Goal: Check status: Check status

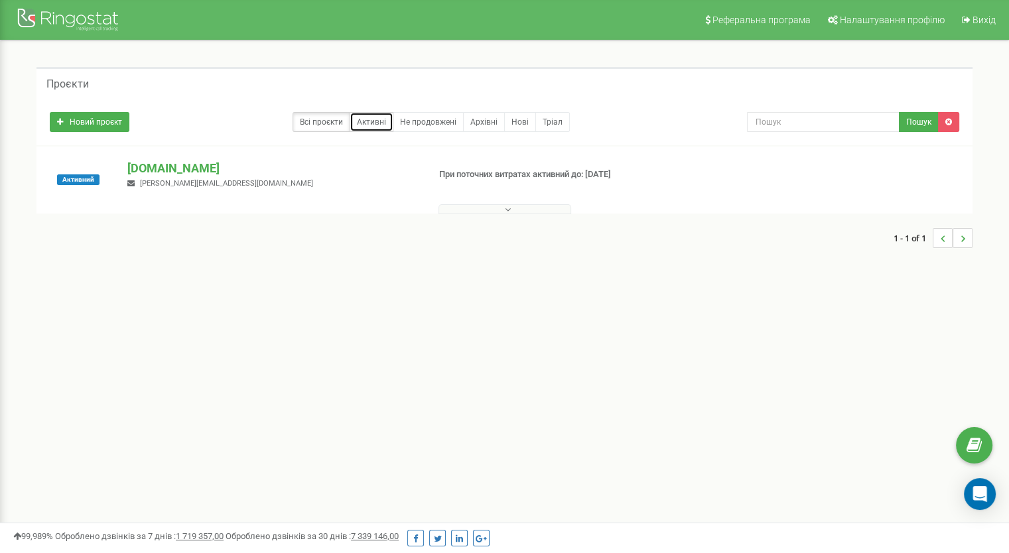
click at [372, 124] on link "Активні" at bounding box center [372, 122] width 44 height 20
click at [186, 166] on p "[DOMAIN_NAME]" at bounding box center [272, 168] width 290 height 17
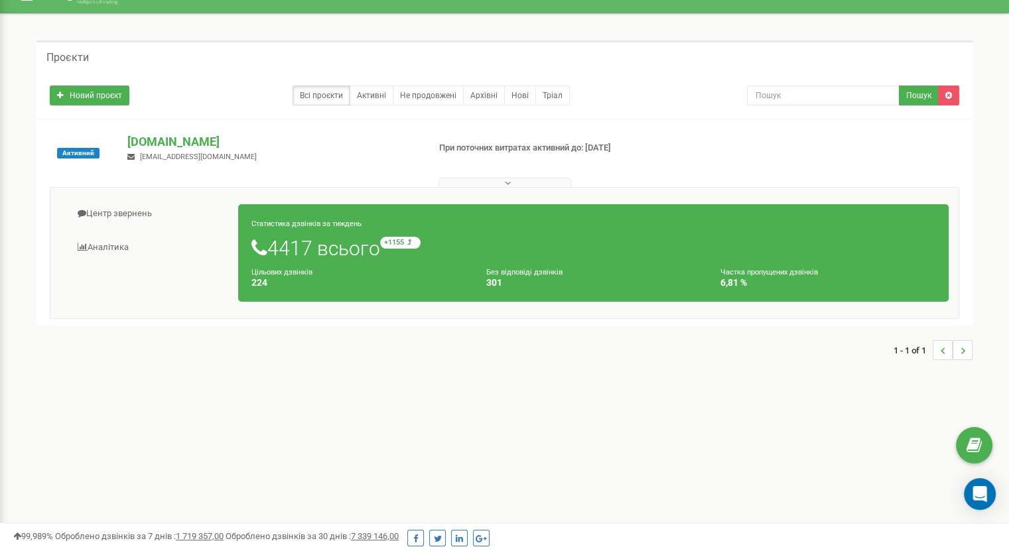
scroll to position [66, 0]
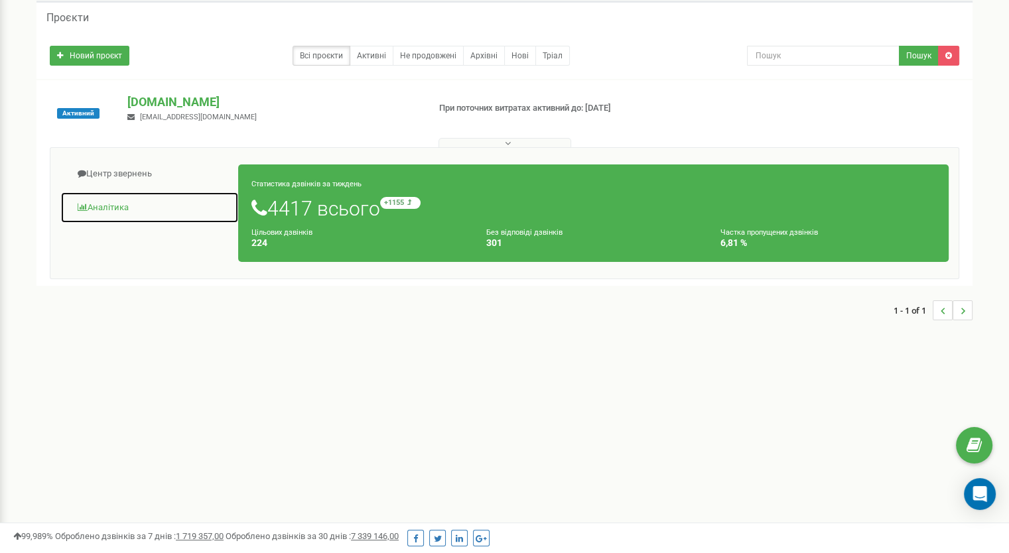
click at [122, 211] on link "Аналiтика" at bounding box center [149, 208] width 178 height 33
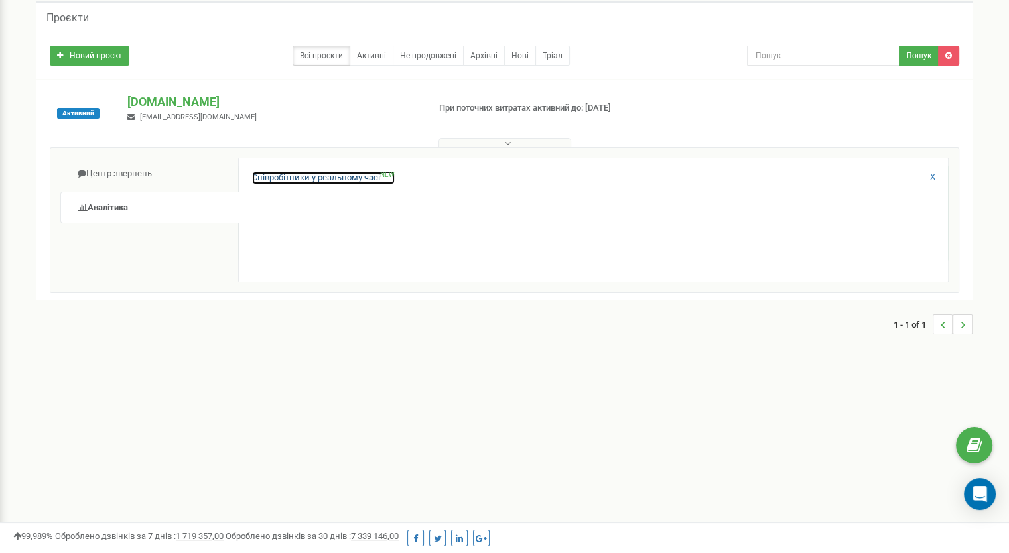
click at [358, 174] on link "Співробітники у реальному часі NEW" at bounding box center [323, 178] width 143 height 13
click at [328, 177] on link "Співробітники у реальному часі NEW" at bounding box center [323, 178] width 143 height 13
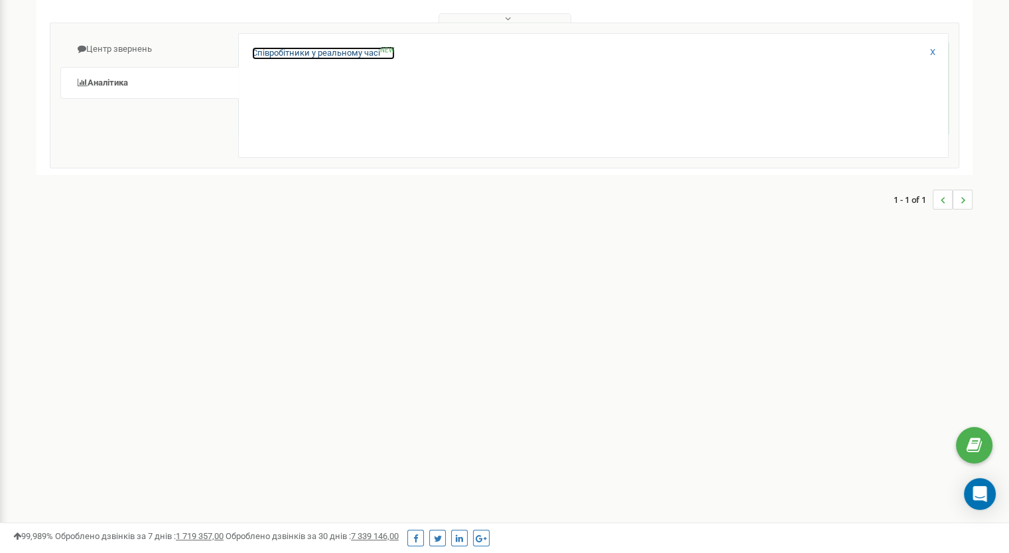
scroll to position [199, 0]
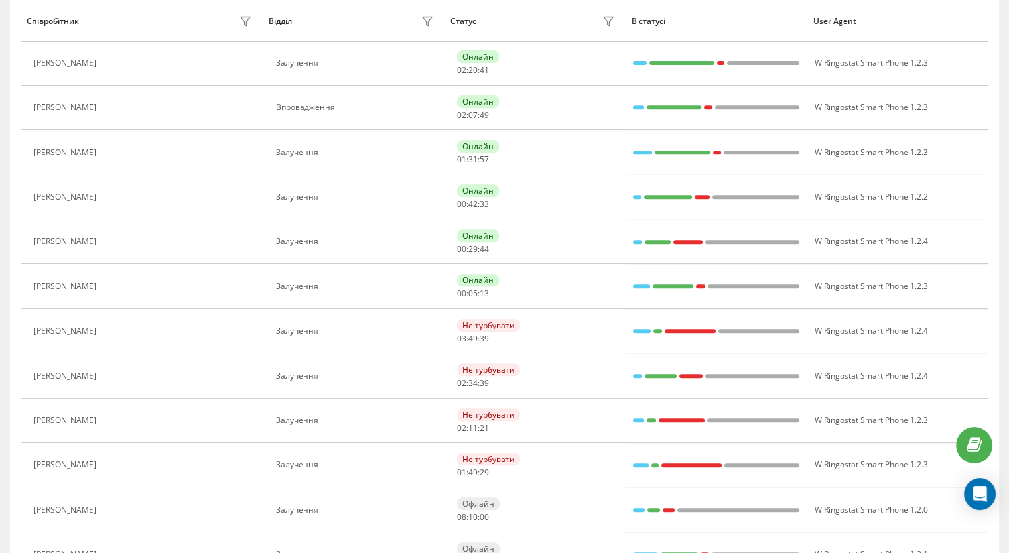
scroll to position [531, 0]
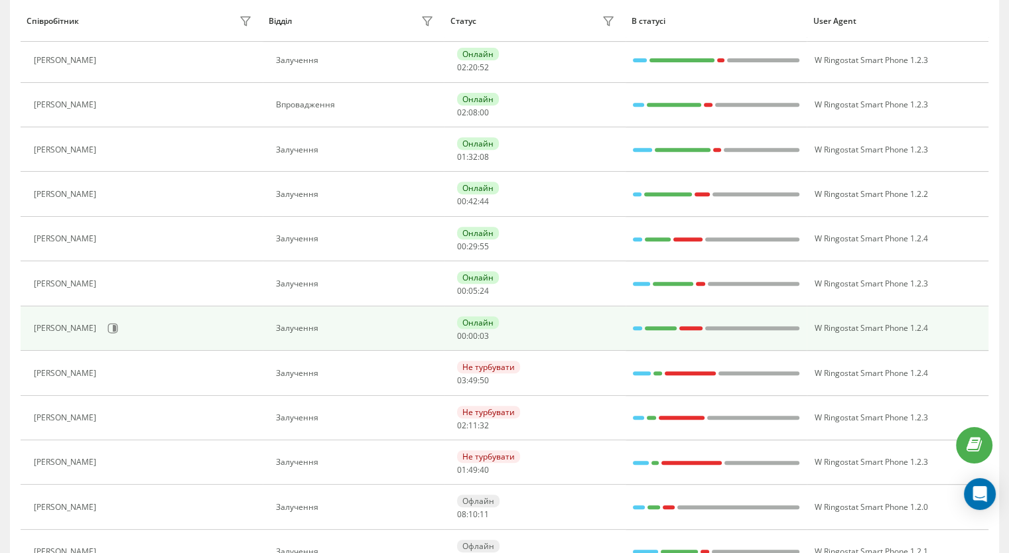
click at [287, 324] on div "Залучення" at bounding box center [356, 328] width 161 height 9
click at [107, 326] on icon at bounding box center [112, 328] width 11 height 11
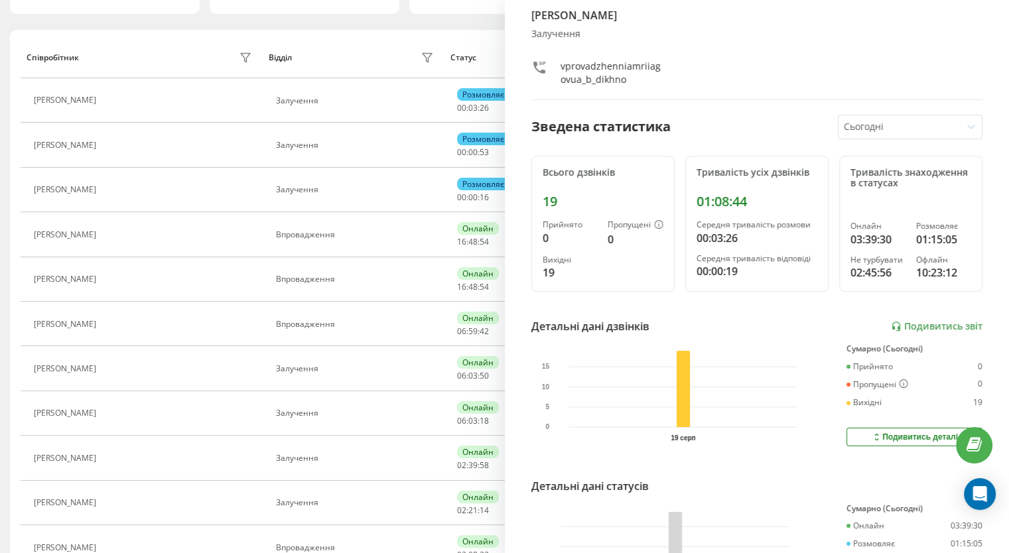
scroll to position [66, 0]
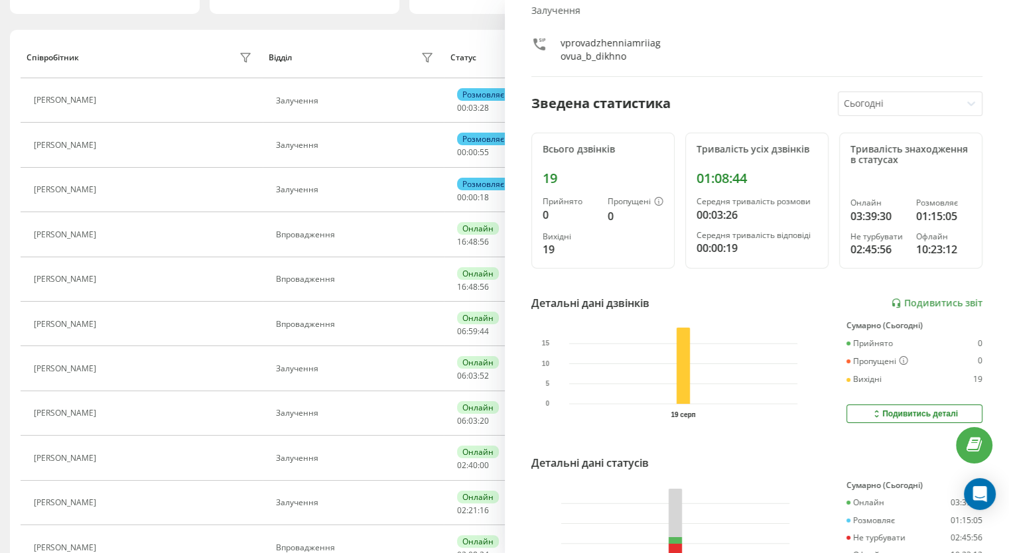
click at [917, 409] on div "Подивитись деталі" at bounding box center [914, 414] width 87 height 11
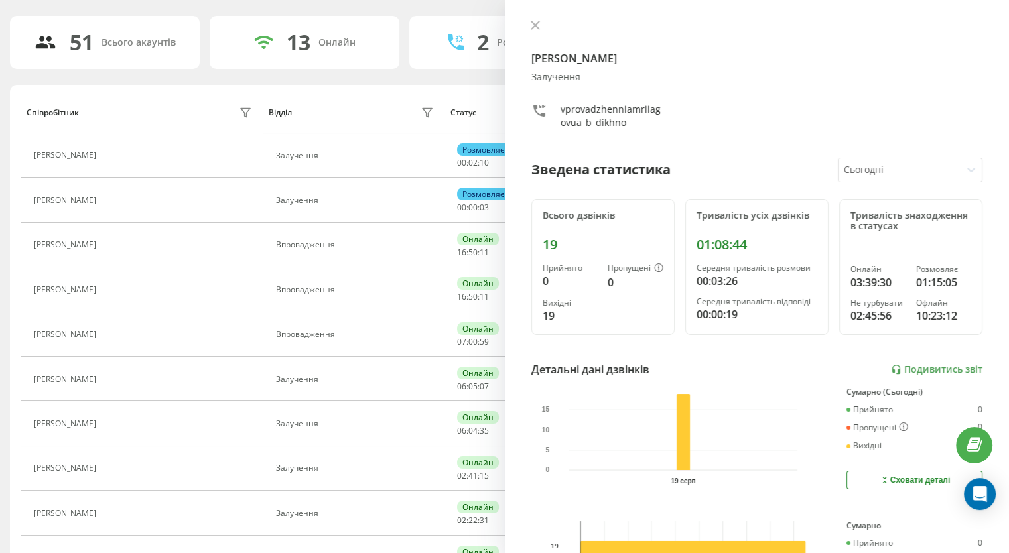
scroll to position [0, 0]
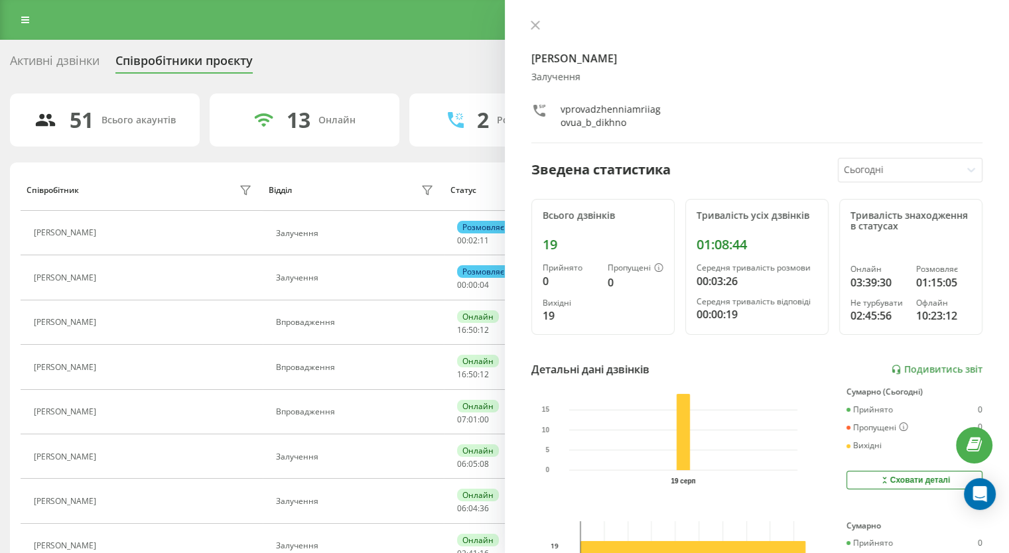
click at [442, 56] on div "Активні дзвінки Співробітники проєкту Оберіть відділ" at bounding box center [504, 64] width 989 height 28
click at [533, 22] on icon at bounding box center [535, 25] width 8 height 8
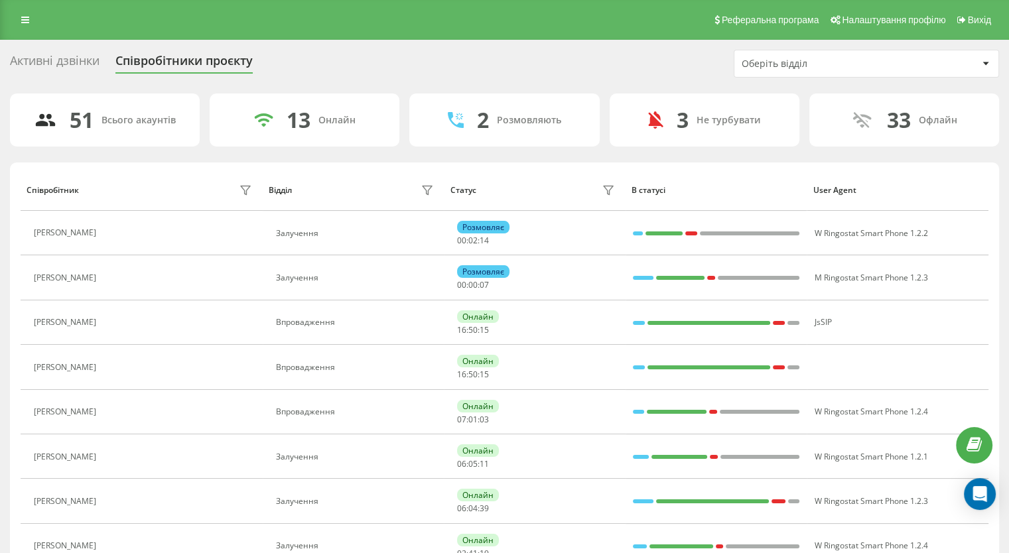
click at [795, 72] on div "Оберіть відділ" at bounding box center [866, 63] width 264 height 27
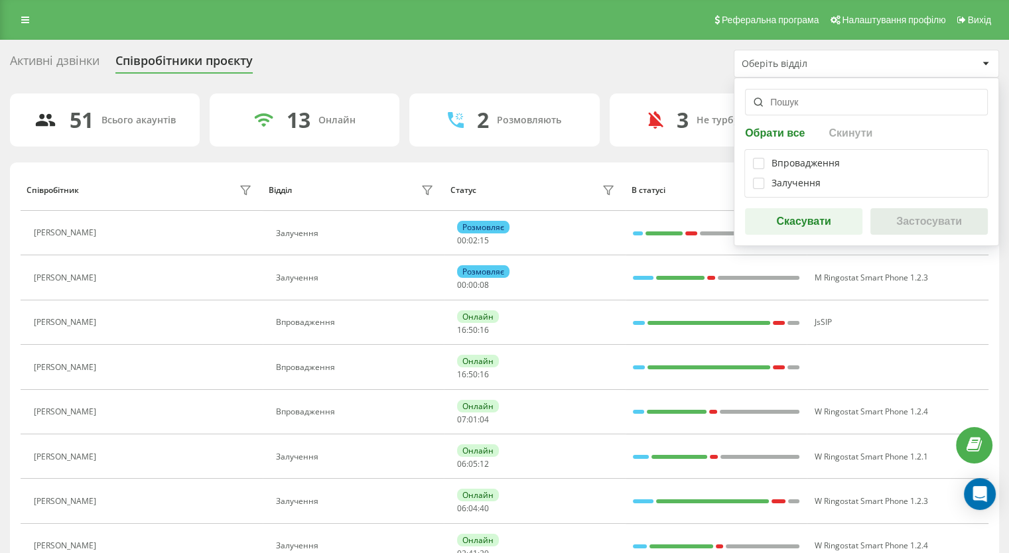
click at [762, 157] on div "Впровадження Залучення" at bounding box center [866, 173] width 244 height 48
click at [756, 178] on label at bounding box center [758, 178] width 11 height 0
checkbox input "true"
click at [908, 216] on button "Застосувати" at bounding box center [928, 221] width 117 height 27
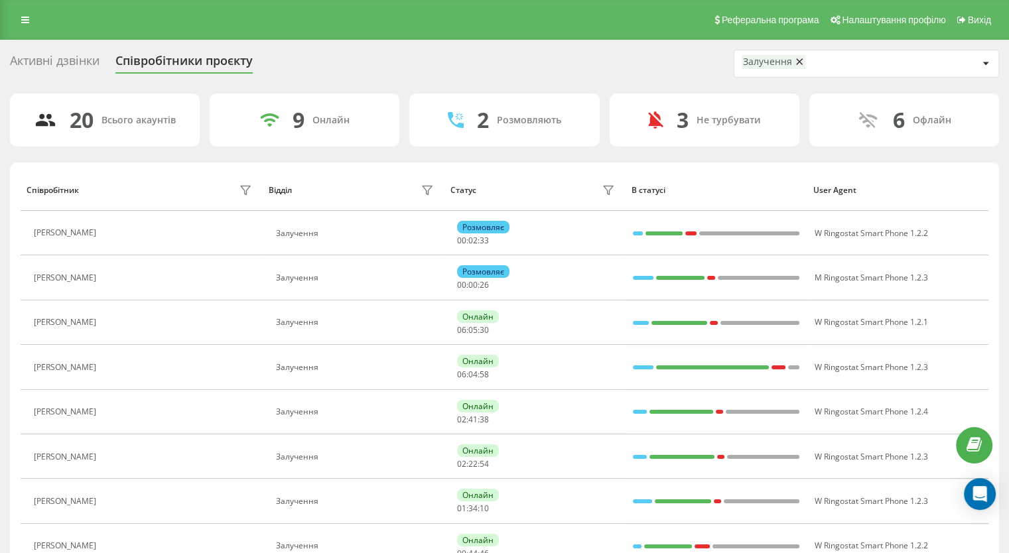
click at [856, 68] on div "Залучення" at bounding box center [860, 63] width 236 height 17
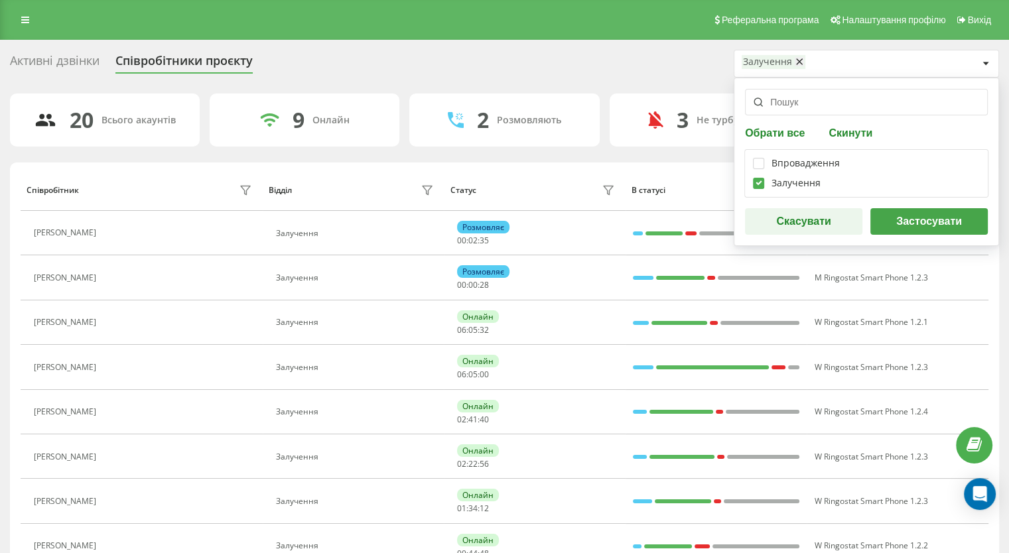
click at [935, 67] on div "Залучення" at bounding box center [860, 63] width 236 height 17
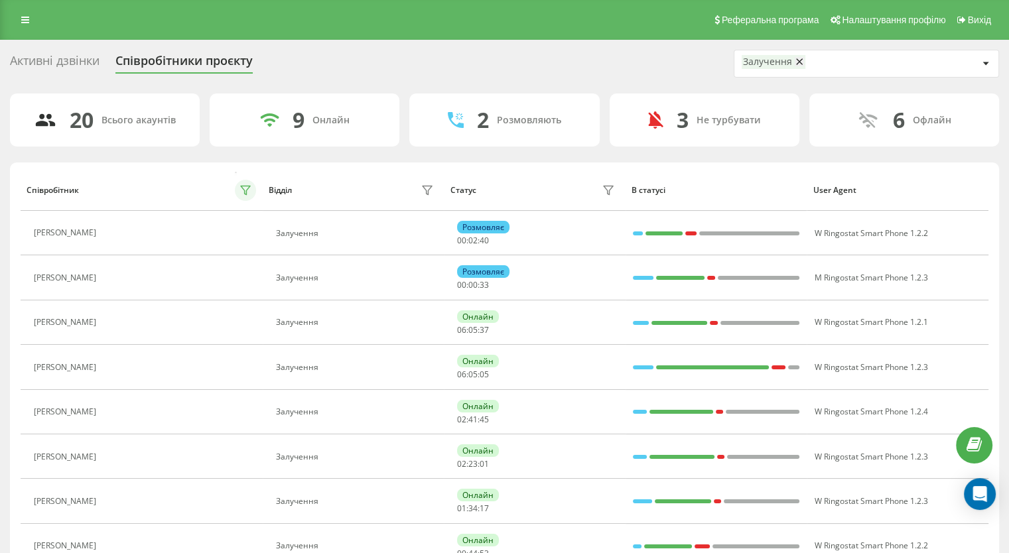
click at [243, 189] on icon at bounding box center [245, 190] width 11 height 11
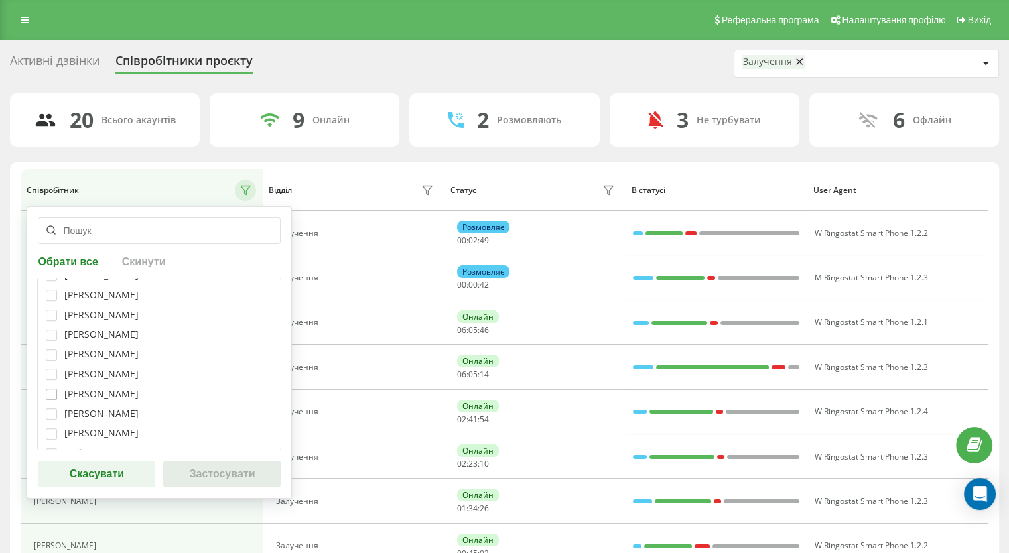
scroll to position [721, 0]
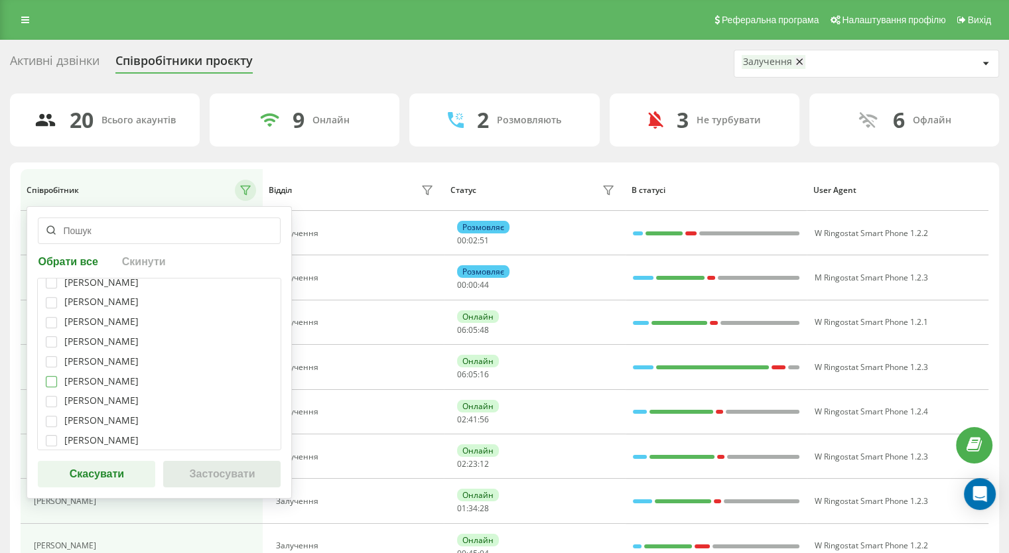
click at [53, 376] on label at bounding box center [51, 376] width 11 height 0
checkbox input "true"
click at [49, 396] on label at bounding box center [51, 396] width 11 height 0
checkbox input "true"
click at [51, 416] on label at bounding box center [51, 416] width 11 height 0
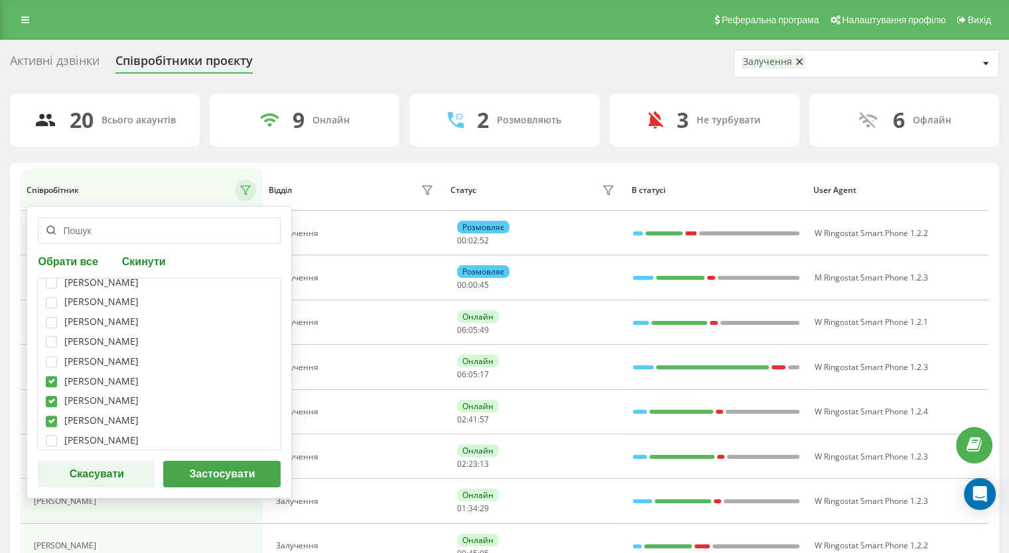
checkbox input "true"
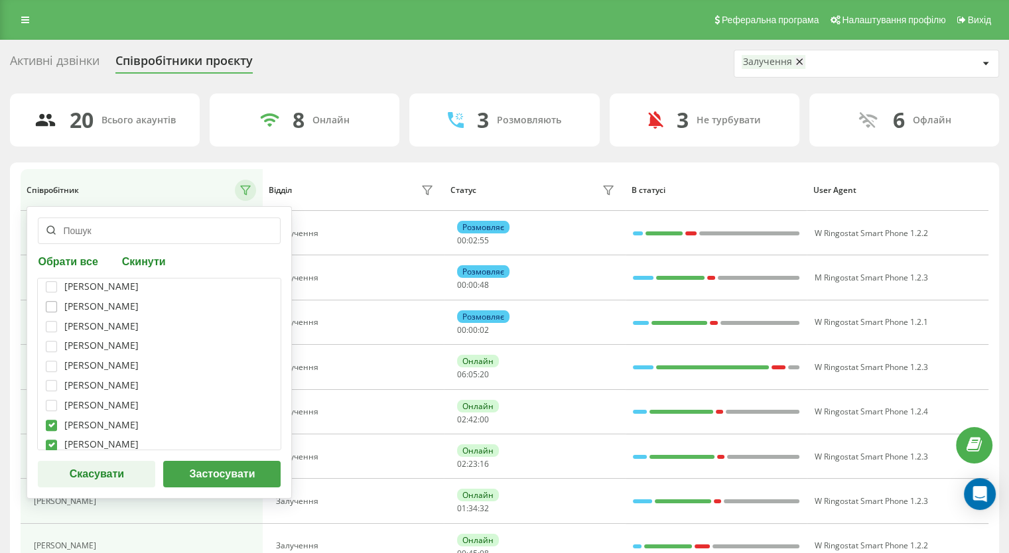
scroll to position [655, 0]
click at [49, 324] on label at bounding box center [51, 324] width 11 height 0
checkbox input "true"
click at [51, 304] on label at bounding box center [51, 304] width 11 height 0
checkbox input "true"
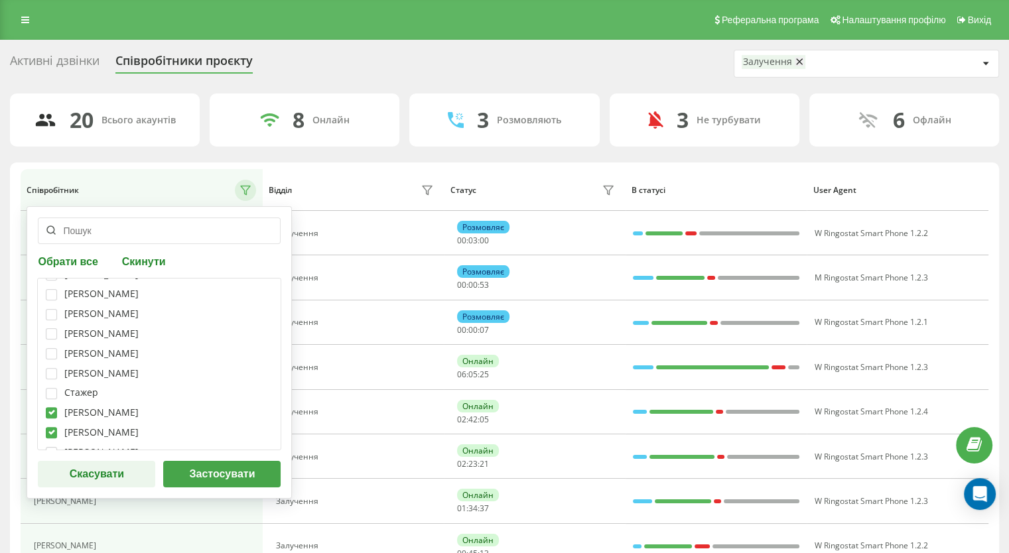
scroll to position [522, 0]
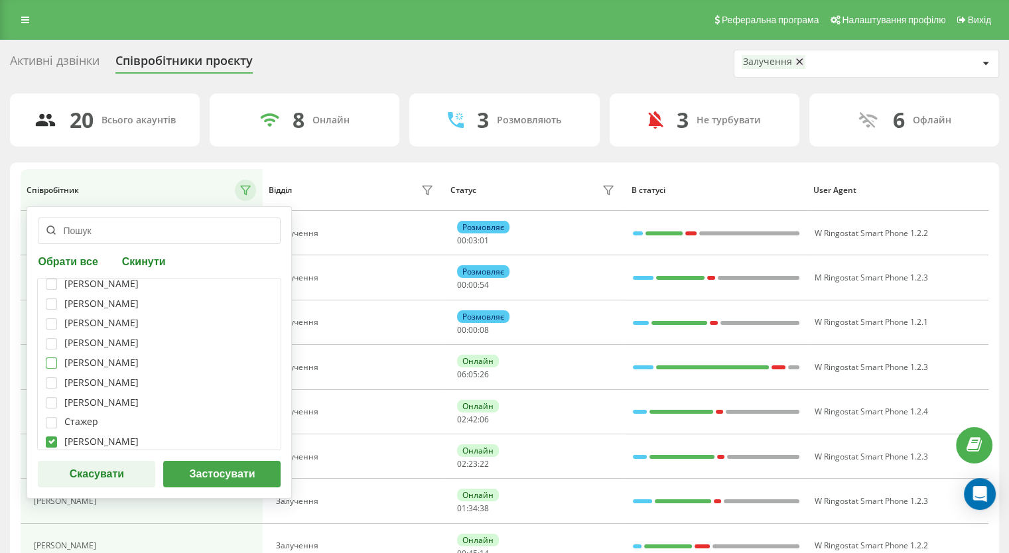
click at [52, 358] on label at bounding box center [51, 358] width 11 height 0
checkbox input "true"
click at [52, 338] on label at bounding box center [51, 338] width 11 height 0
checkbox input "true"
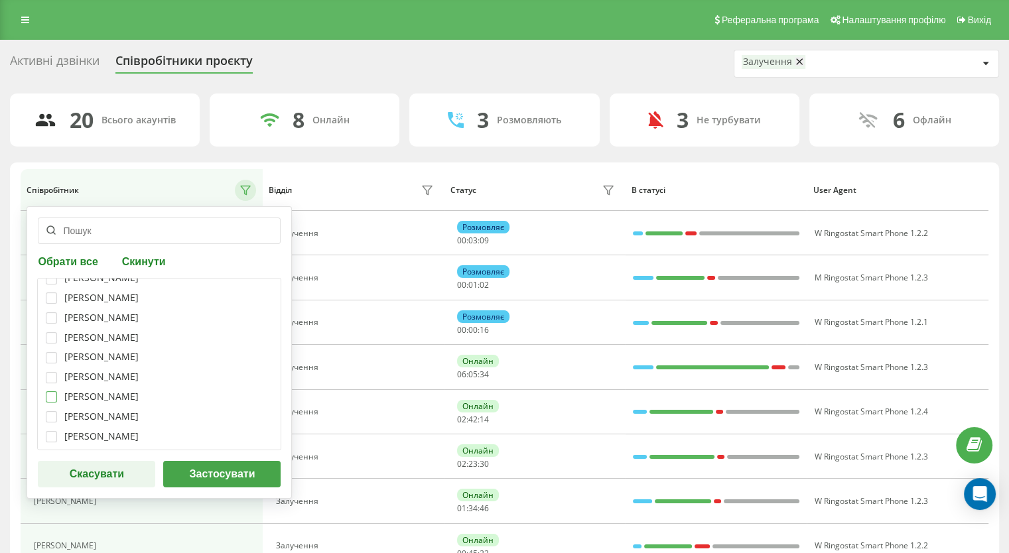
click at [50, 391] on label at bounding box center [51, 391] width 11 height 0
checkbox input "true"
click at [55, 352] on label at bounding box center [51, 352] width 11 height 0
checkbox input "true"
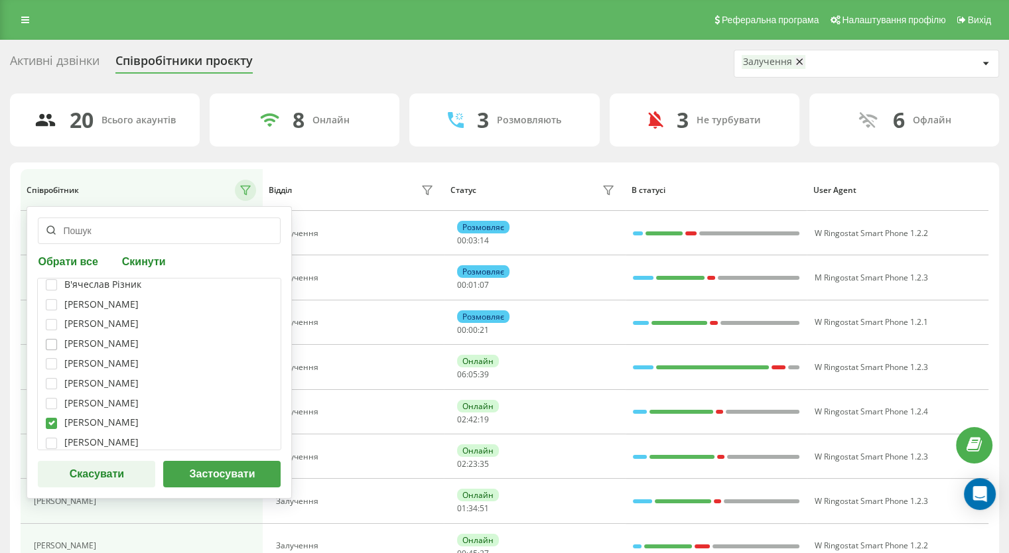
scroll to position [323, 0]
click at [55, 340] on label at bounding box center [51, 340] width 11 height 0
checkbox input "true"
click at [50, 320] on label at bounding box center [51, 320] width 11 height 0
checkbox input "true"
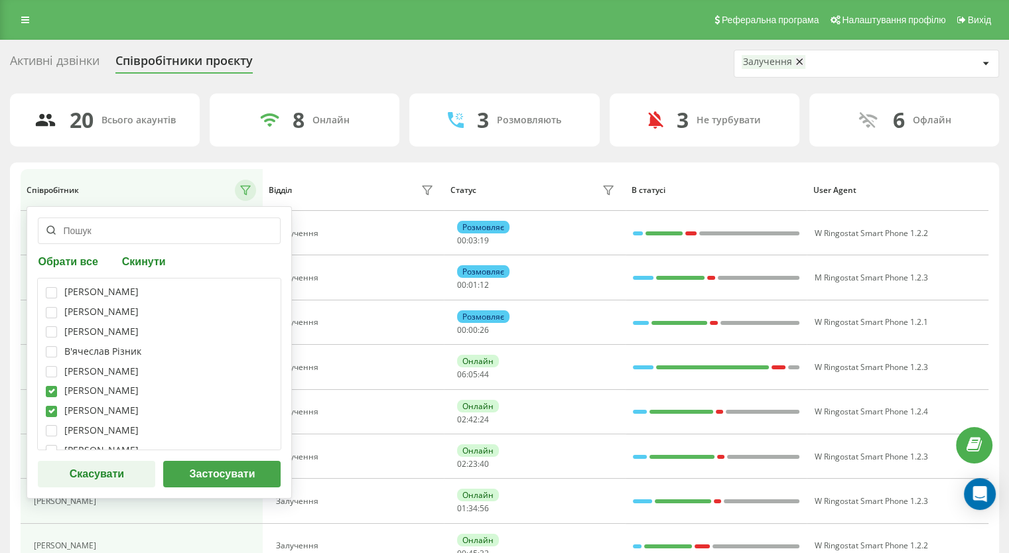
scroll to position [190, 0]
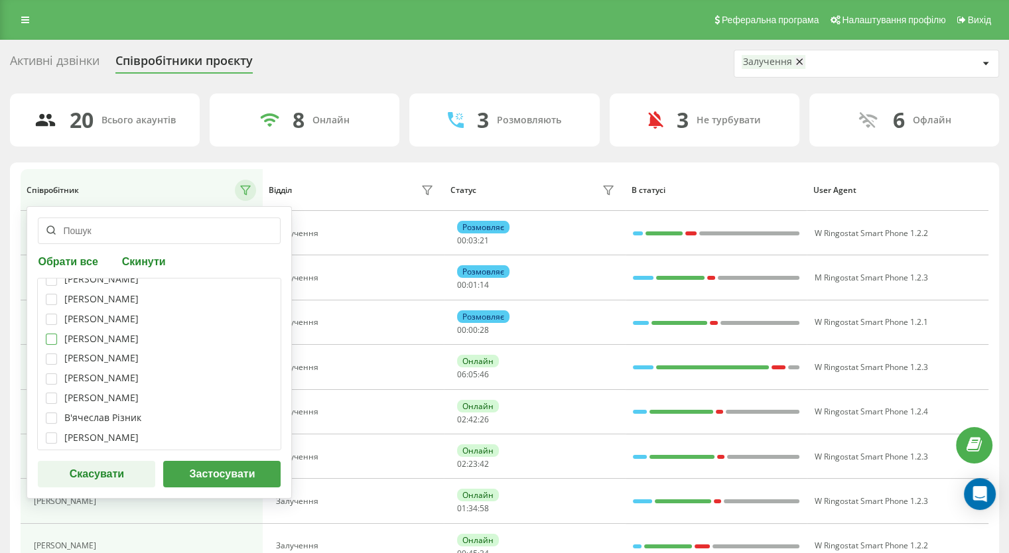
click at [49, 334] on label at bounding box center [51, 334] width 11 height 0
checkbox input "true"
click at [51, 314] on label at bounding box center [51, 314] width 11 height 0
checkbox input "true"
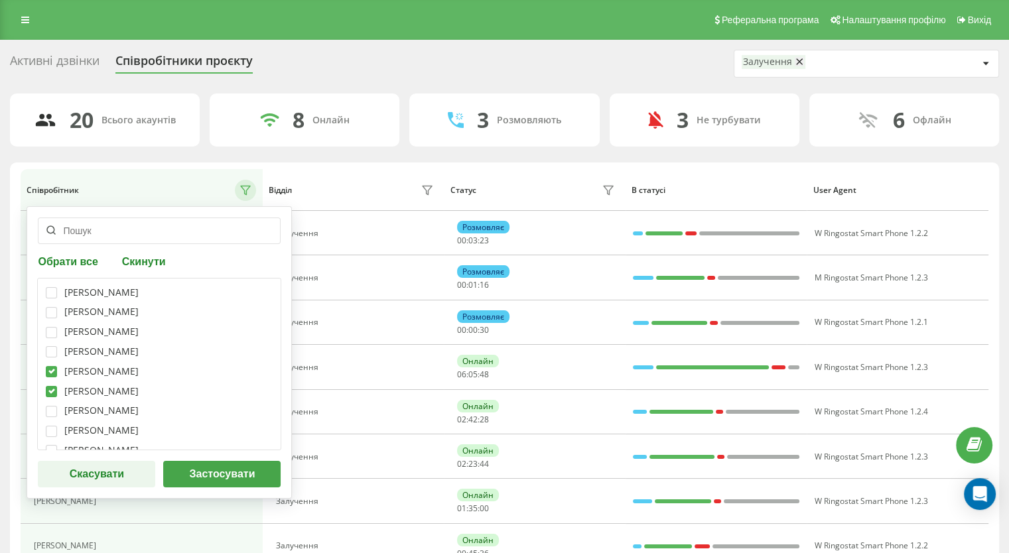
scroll to position [124, 0]
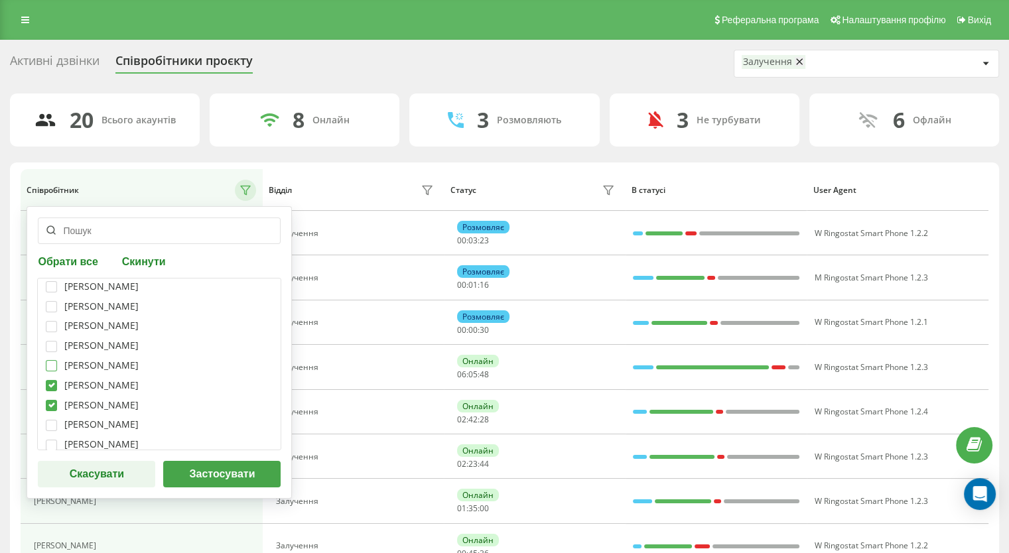
click at [51, 360] on label at bounding box center [51, 360] width 11 height 0
checkbox input "true"
click at [54, 341] on label at bounding box center [51, 341] width 11 height 0
checkbox input "true"
click at [55, 321] on label at bounding box center [51, 321] width 11 height 0
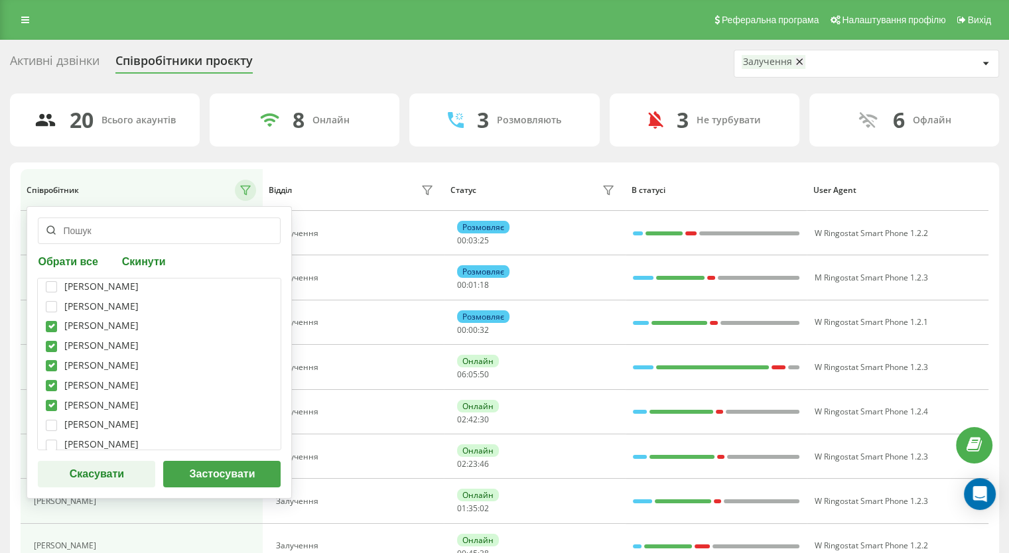
click at [55, 321] on label at bounding box center [51, 321] width 11 height 0
checkbox input "false"
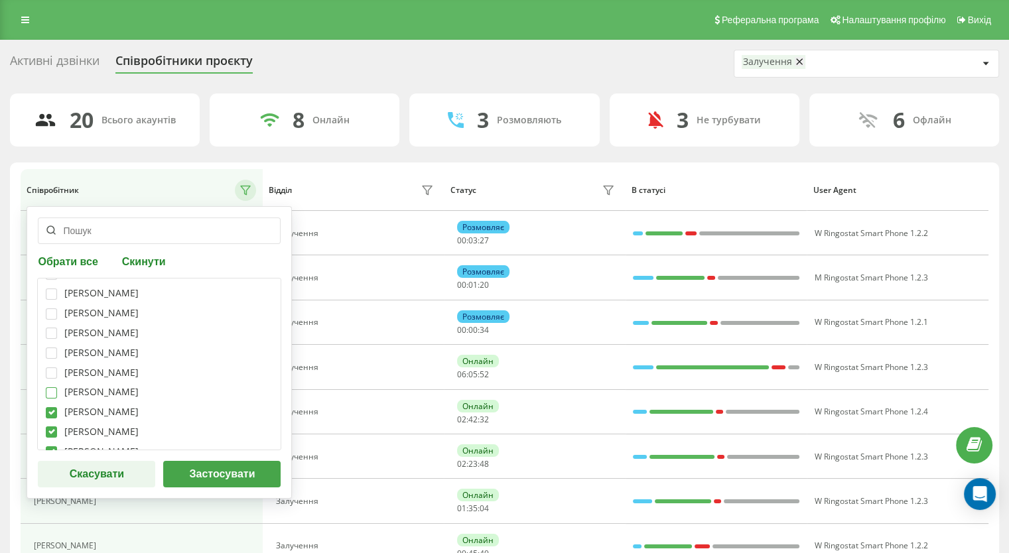
scroll to position [0, 0]
click at [204, 468] on button "Застосувати" at bounding box center [221, 474] width 117 height 27
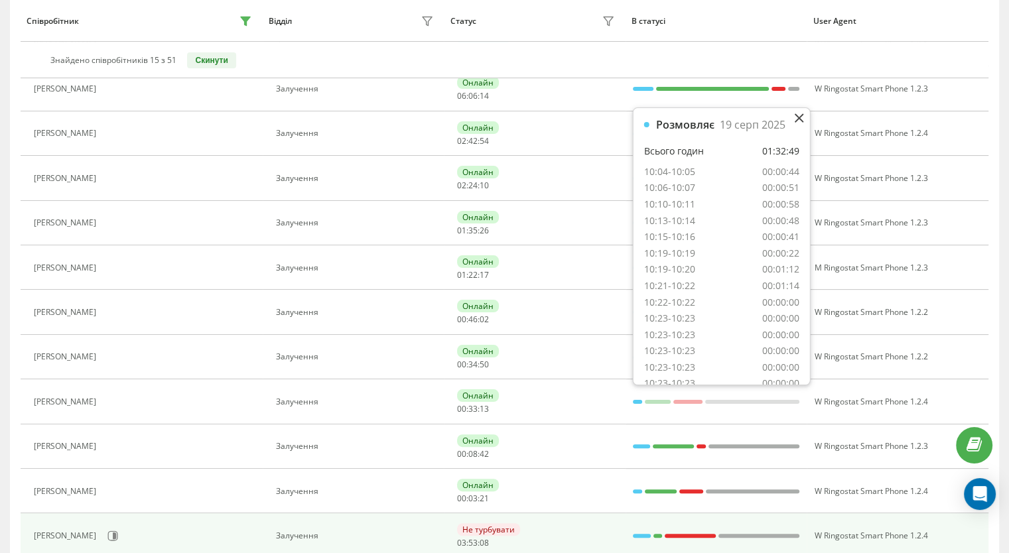
scroll to position [213, 0]
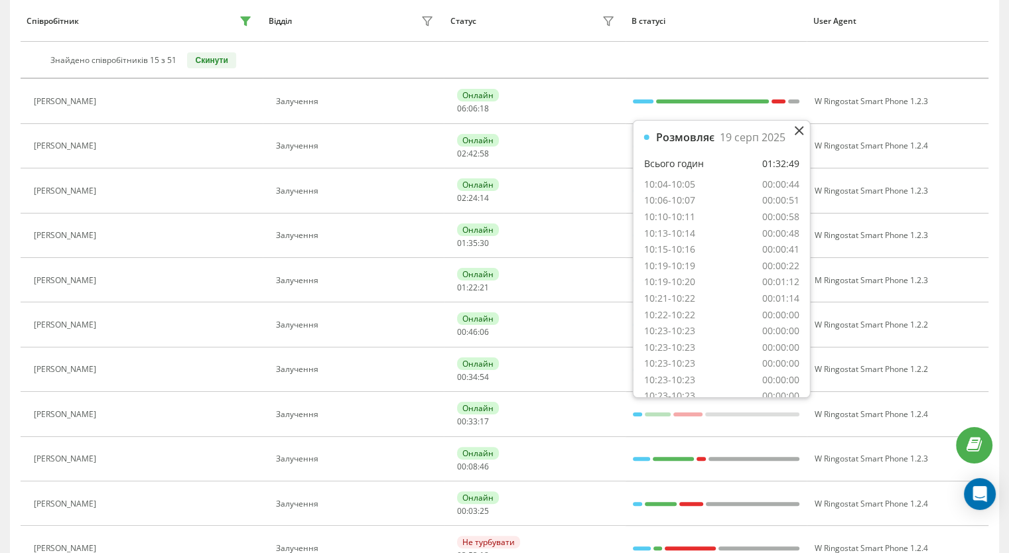
click at [799, 128] on icon at bounding box center [799, 130] width 9 height 9
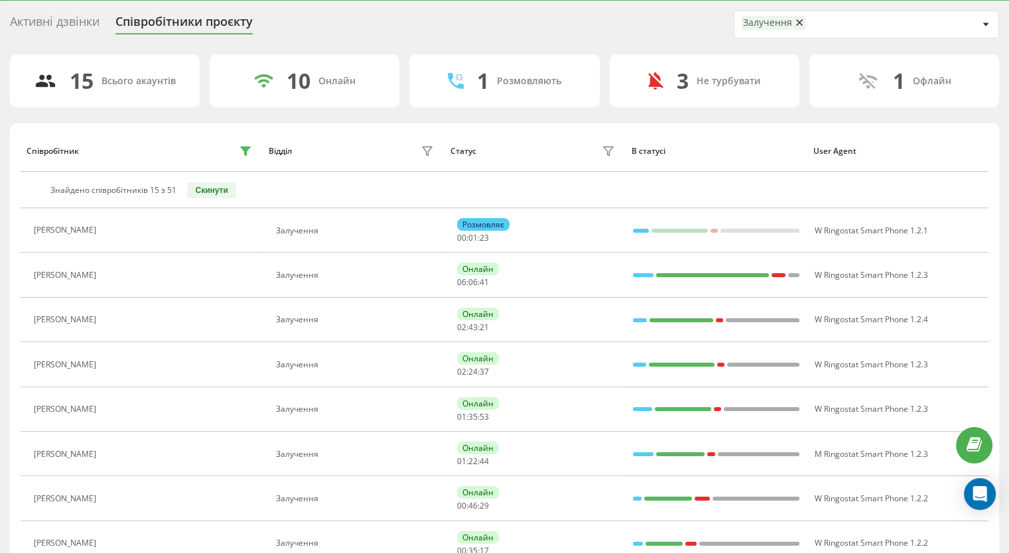
scroll to position [0, 0]
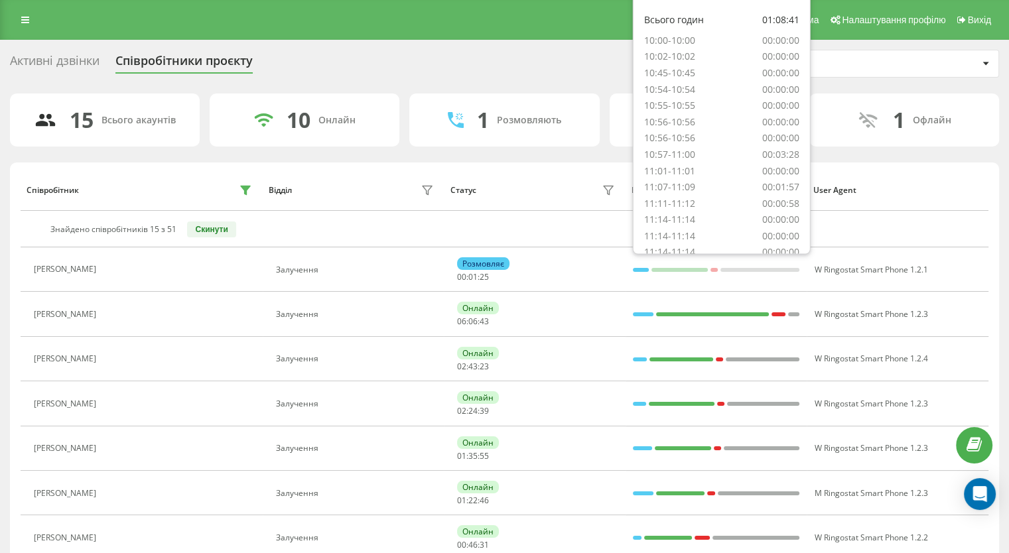
click at [398, 59] on div "Активні дзвінки Співробітники проєкту Залучення" at bounding box center [504, 64] width 989 height 28
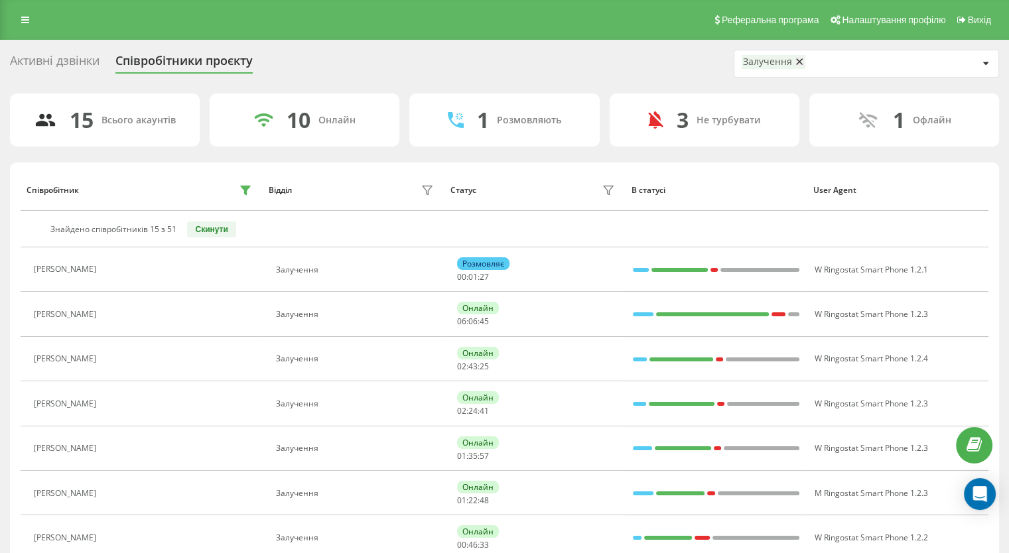
click at [886, 126] on div "1 Офлайн" at bounding box center [904, 120] width 190 height 53
click at [878, 69] on div "Залучення" at bounding box center [860, 63] width 236 height 17
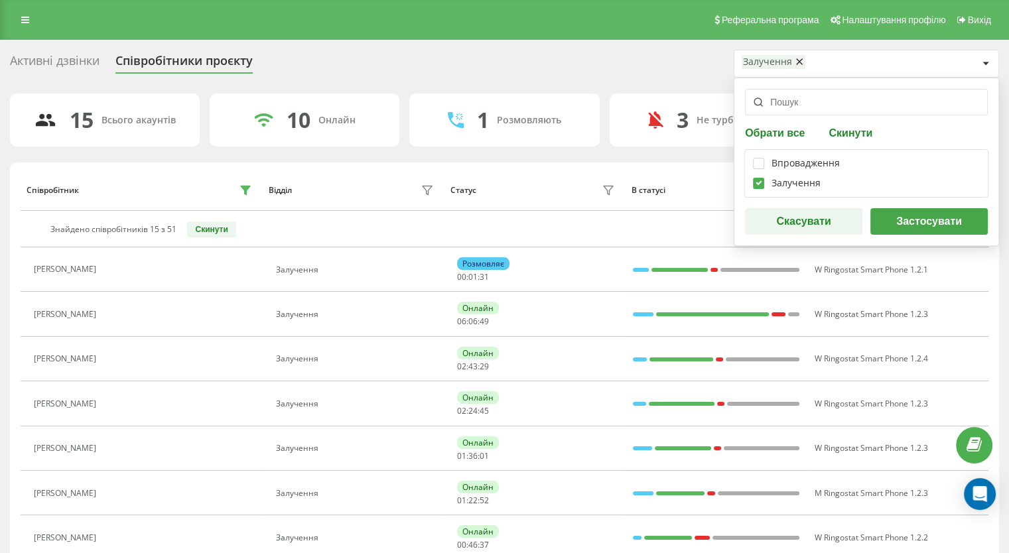
click at [649, 74] on div "Активні дзвінки Співробітники проєкту Залучення Обрати все Скинути Впровадження…" at bounding box center [504, 64] width 989 height 28
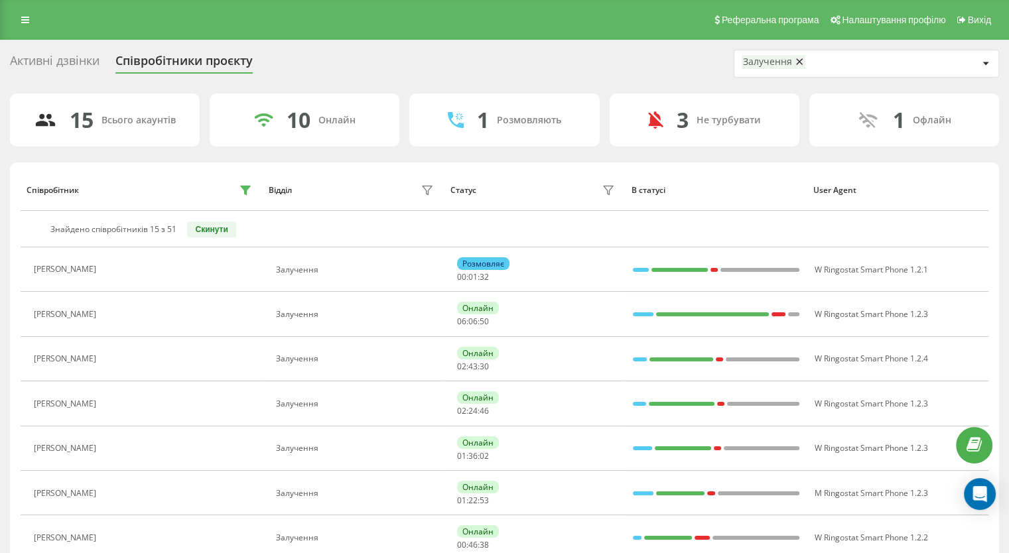
click at [835, 71] on div "Залучення" at bounding box center [860, 63] width 236 height 17
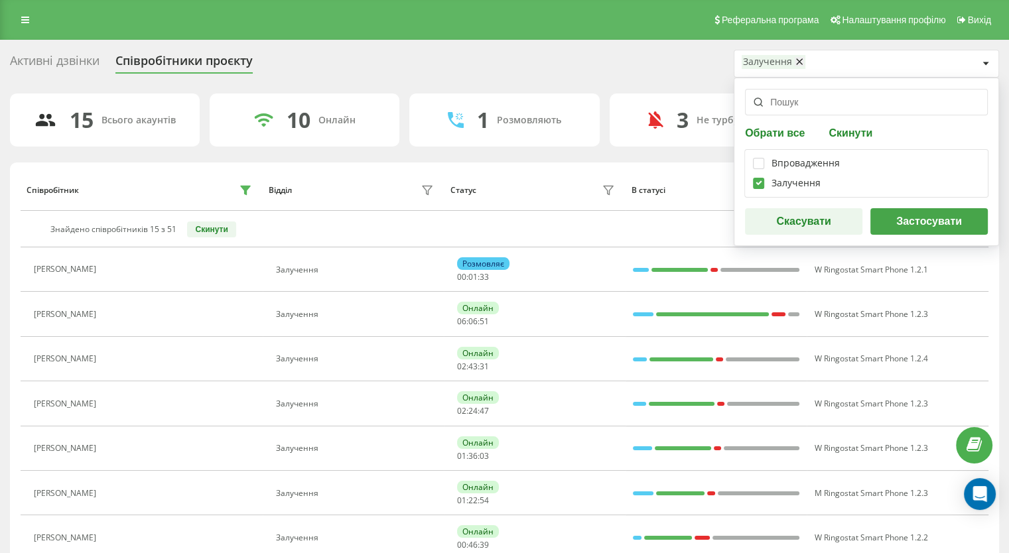
click at [790, 101] on input "text" at bounding box center [866, 102] width 243 height 27
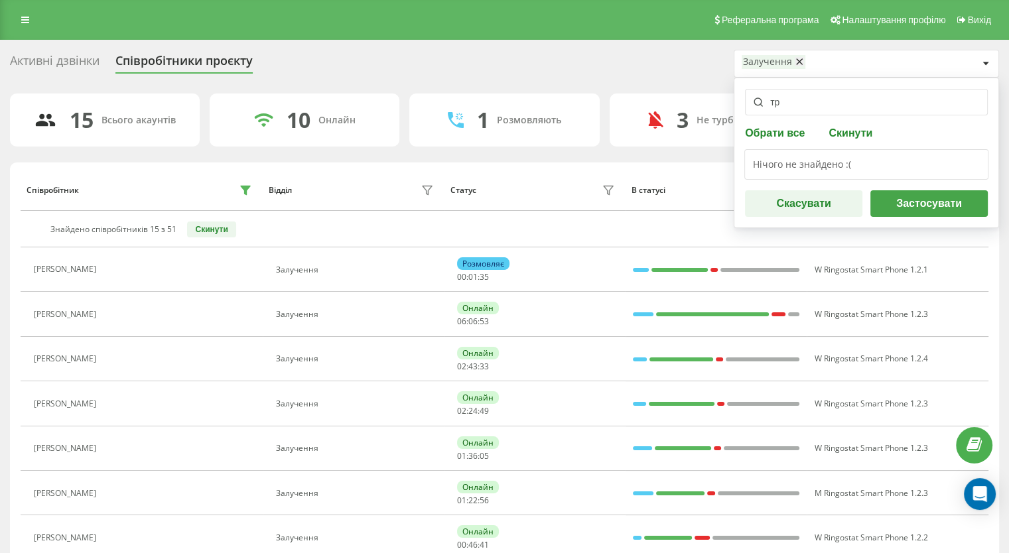
type input "три"
click at [645, 75] on div "Активні дзвінки Співробітники проєкту Залучення три Обрати все Скинути Нічого н…" at bounding box center [504, 64] width 989 height 28
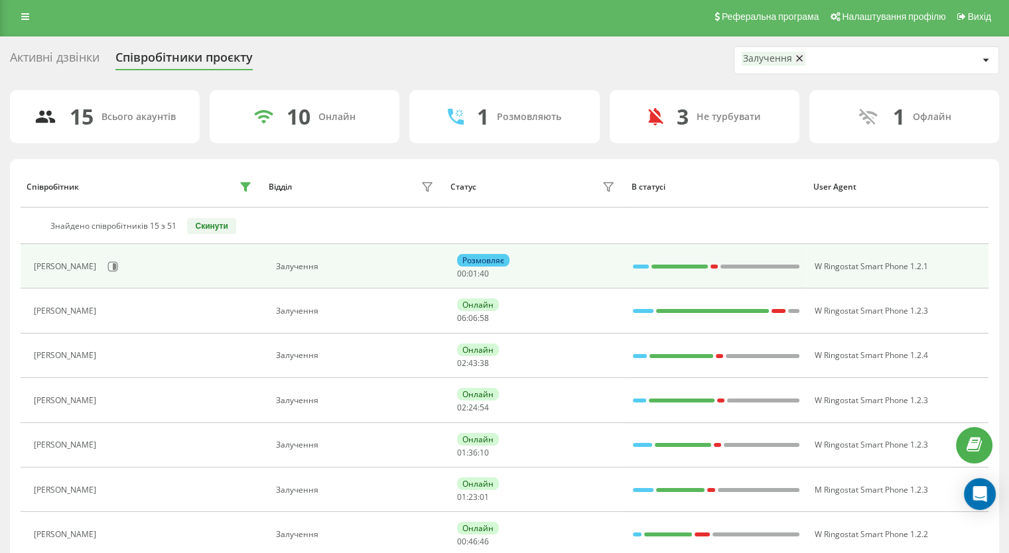
scroll to position [133, 0]
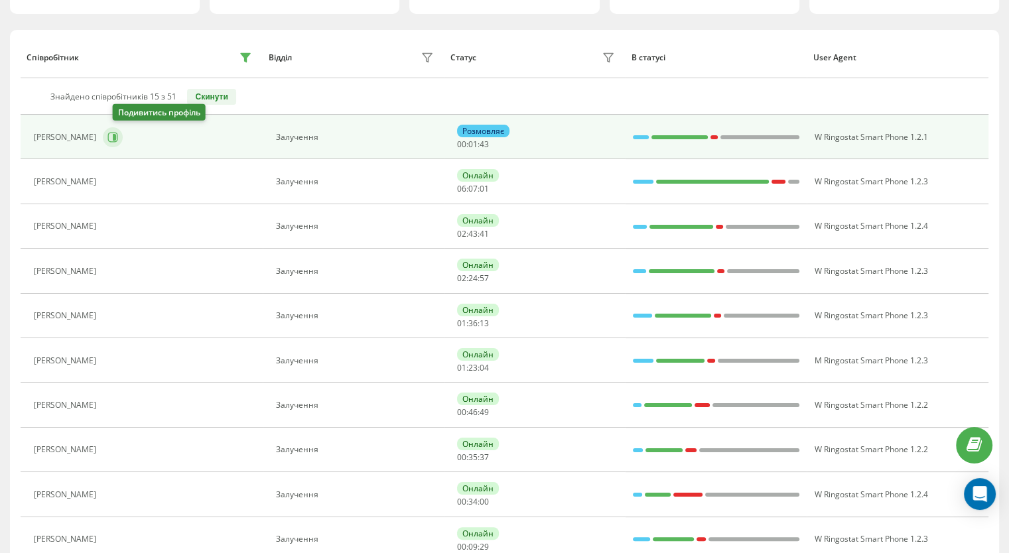
click at [116, 135] on icon at bounding box center [114, 137] width 3 height 7
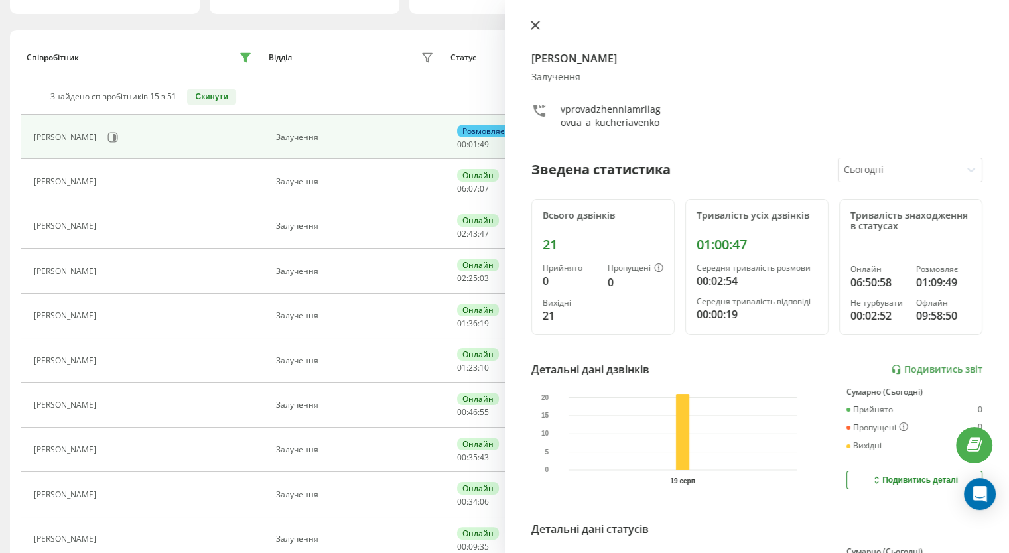
click at [534, 27] on icon at bounding box center [535, 25] width 8 height 8
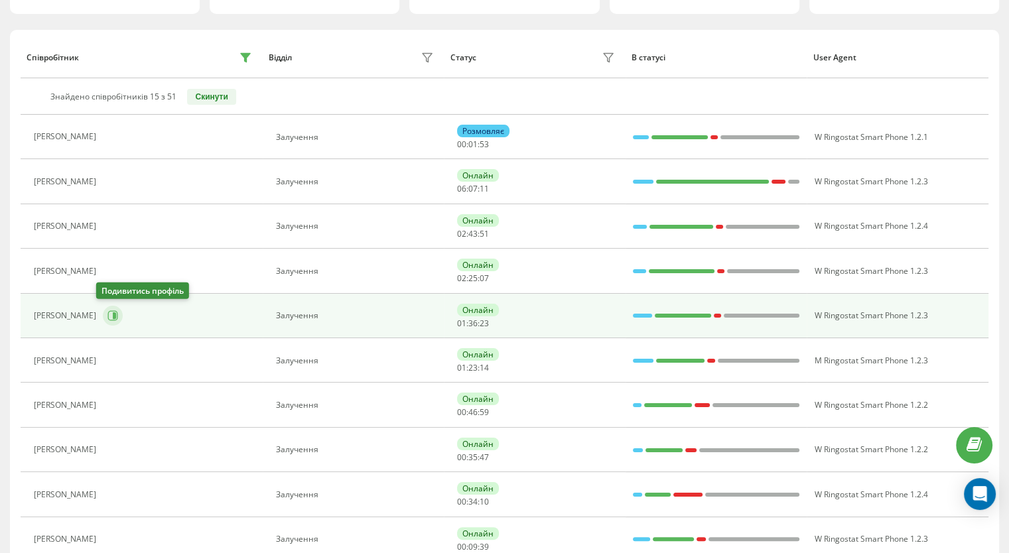
click at [111, 315] on icon at bounding box center [113, 316] width 10 height 10
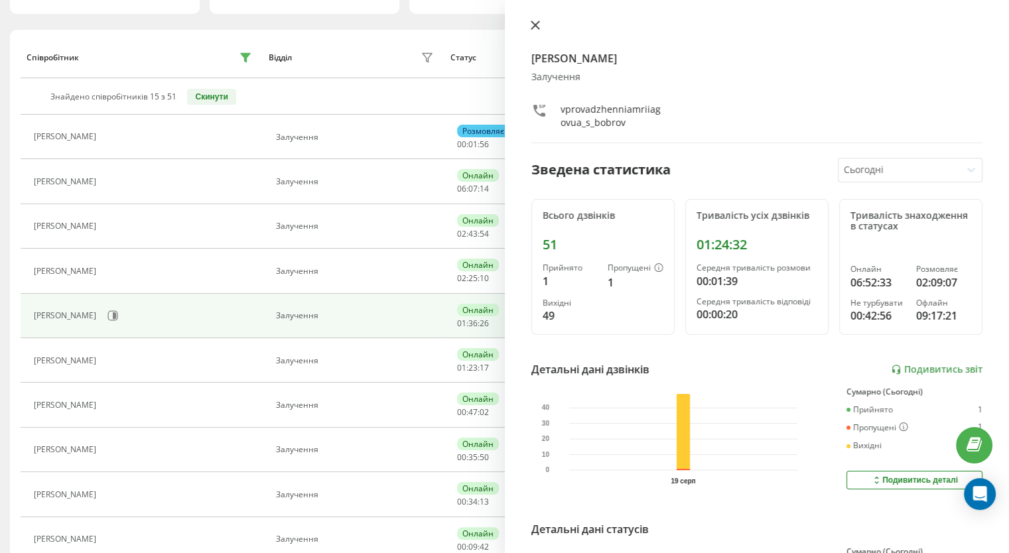
click at [538, 23] on icon at bounding box center [535, 25] width 9 height 9
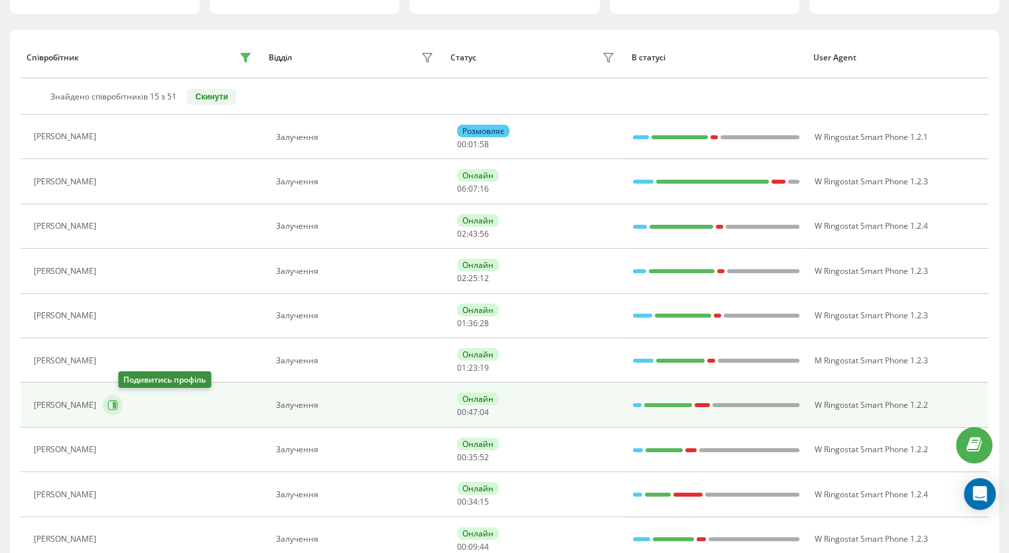
click at [118, 407] on icon at bounding box center [112, 405] width 11 height 11
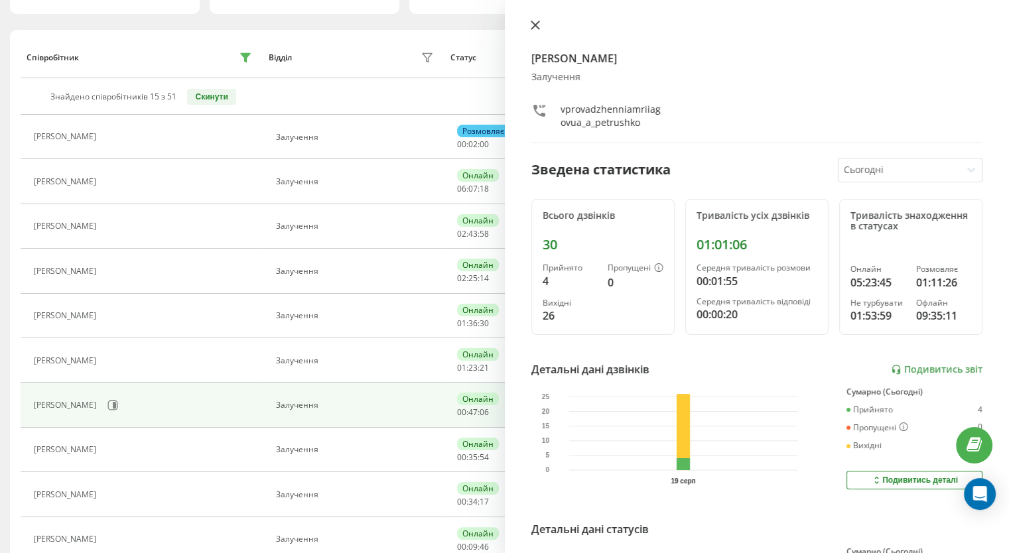
click at [533, 26] on icon at bounding box center [535, 25] width 8 height 8
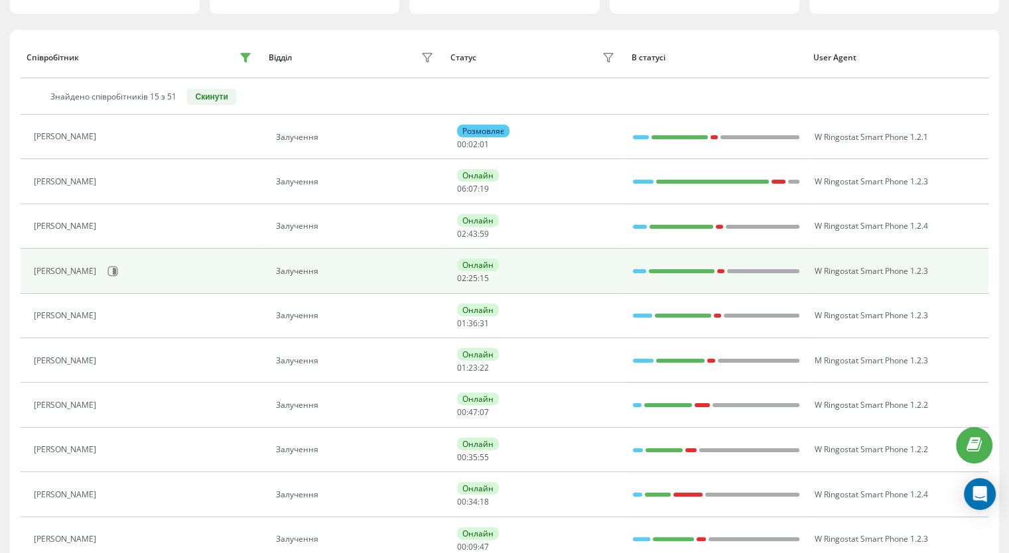
scroll to position [199, 0]
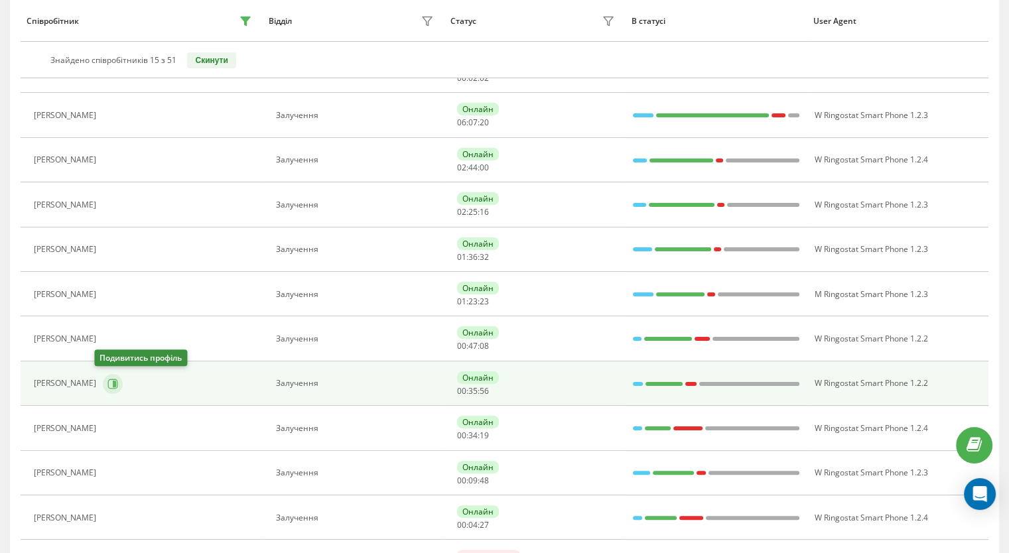
click at [109, 385] on icon at bounding box center [113, 384] width 10 height 10
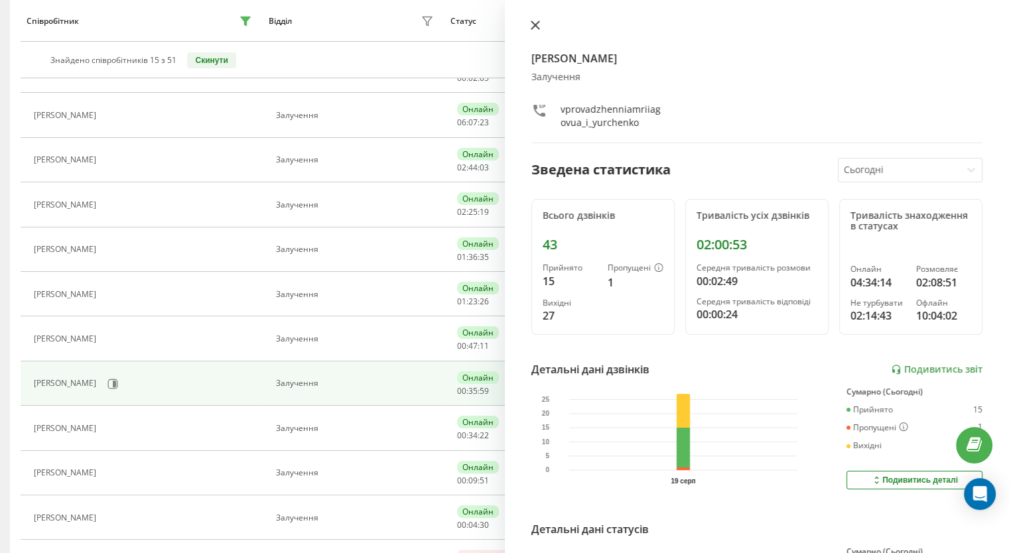
click at [536, 25] on icon at bounding box center [535, 25] width 8 height 8
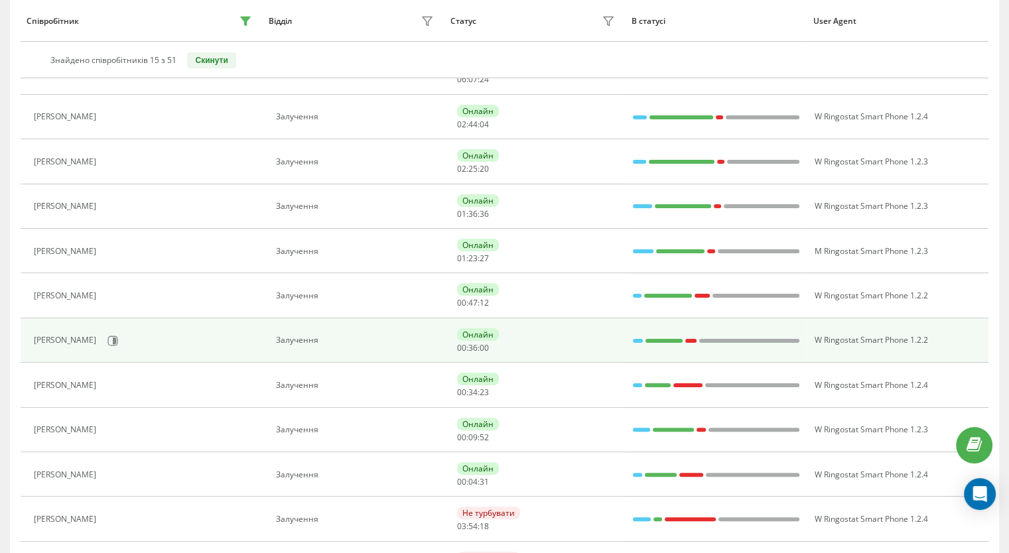
scroll to position [265, 0]
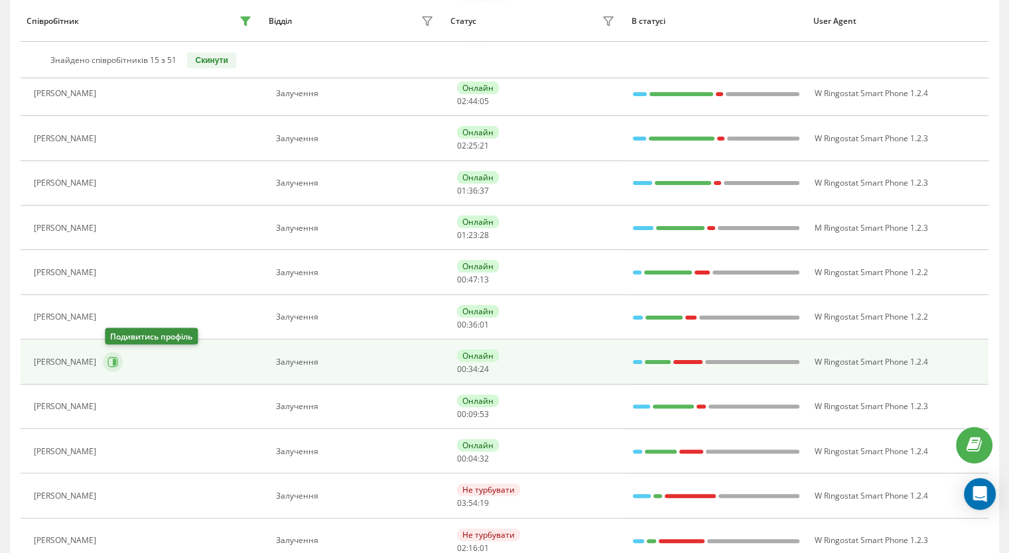
click at [121, 359] on button at bounding box center [113, 362] width 20 height 20
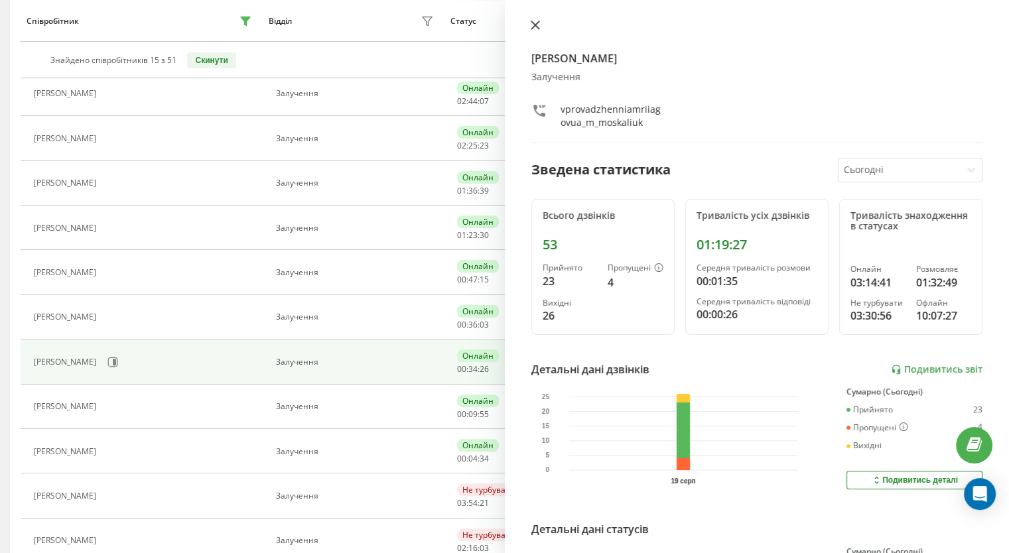
click at [539, 31] on button at bounding box center [535, 26] width 17 height 13
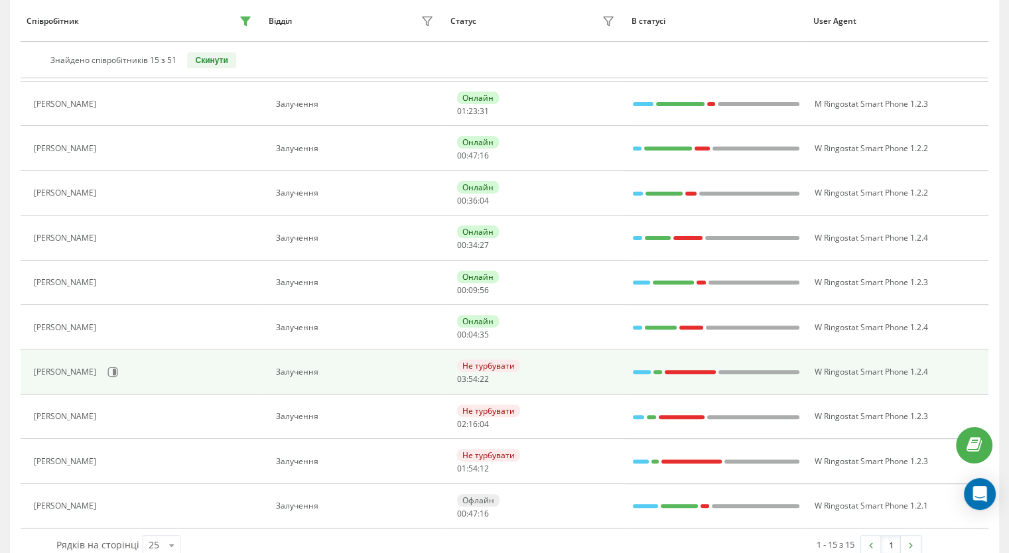
scroll to position [398, 0]
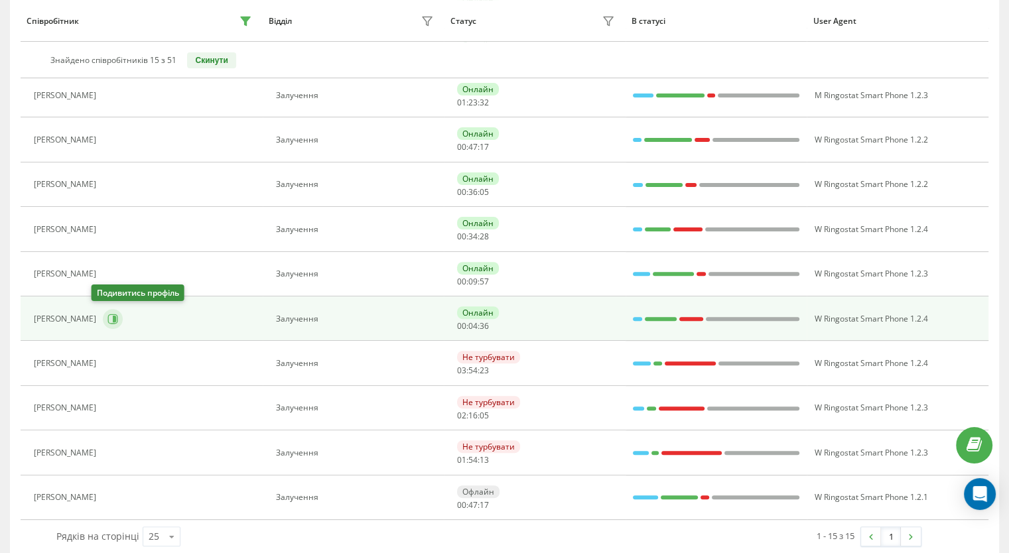
click at [104, 322] on button at bounding box center [113, 319] width 20 height 20
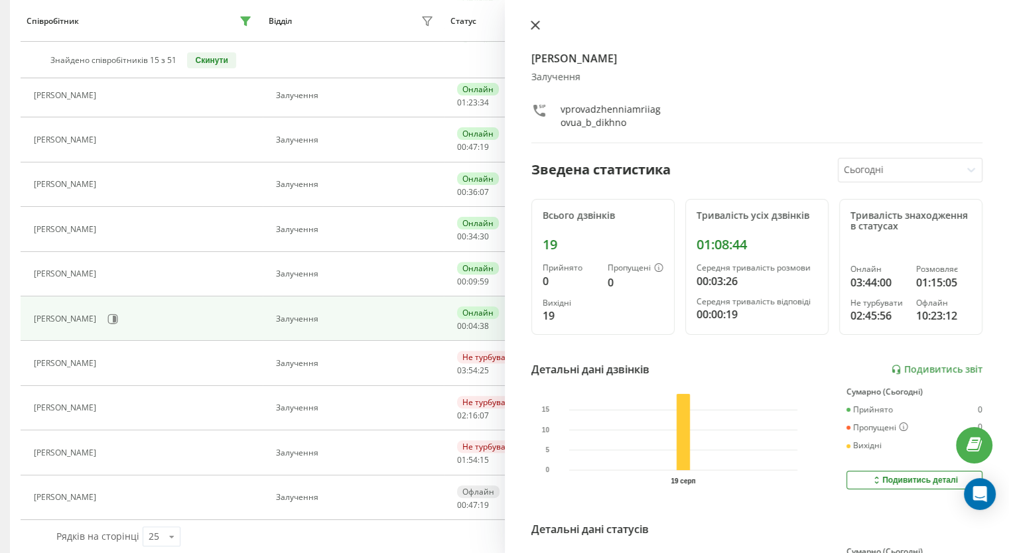
click at [535, 24] on icon at bounding box center [535, 25] width 8 height 8
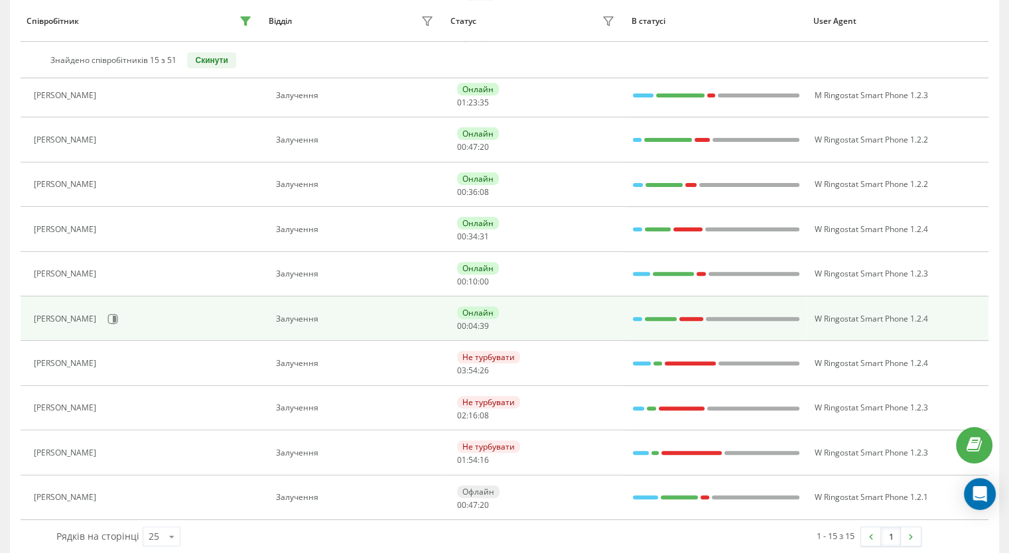
scroll to position [412, 0]
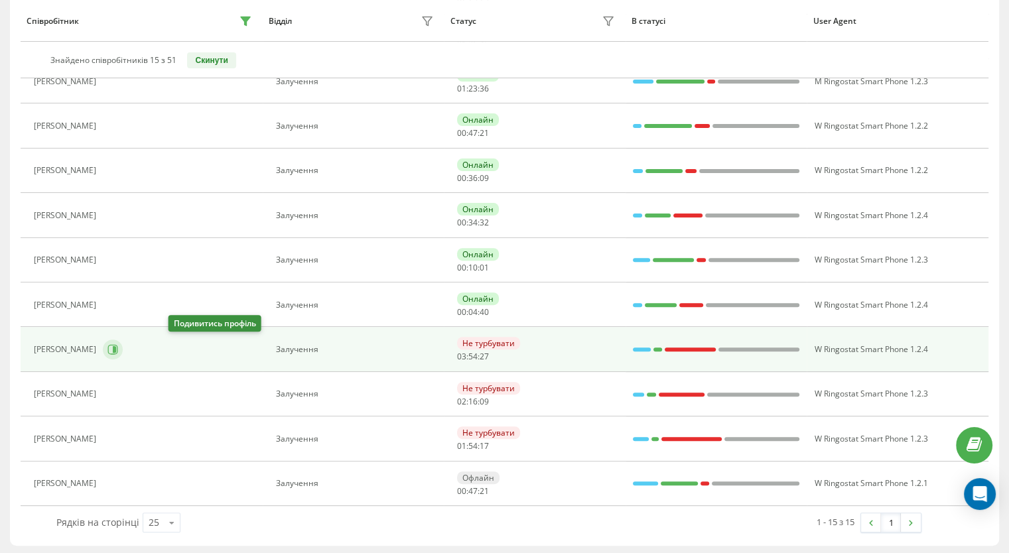
click at [118, 345] on icon at bounding box center [113, 350] width 10 height 10
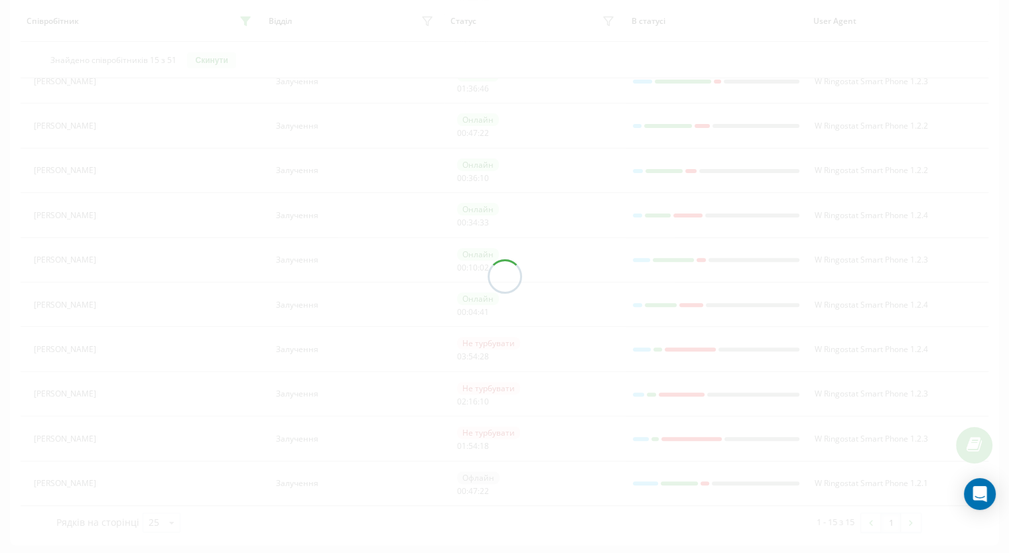
scroll to position [234, 0]
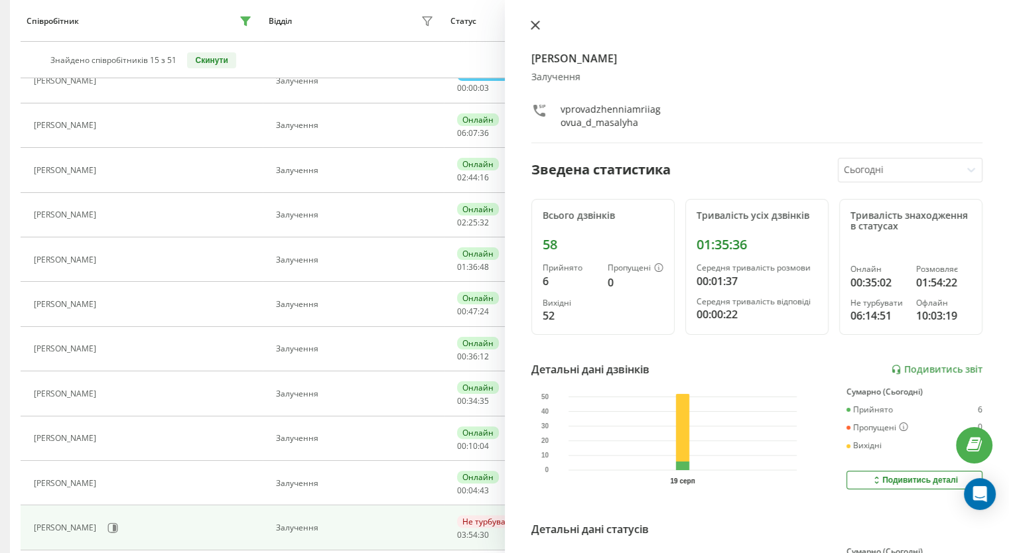
click at [539, 27] on button at bounding box center [535, 26] width 17 height 13
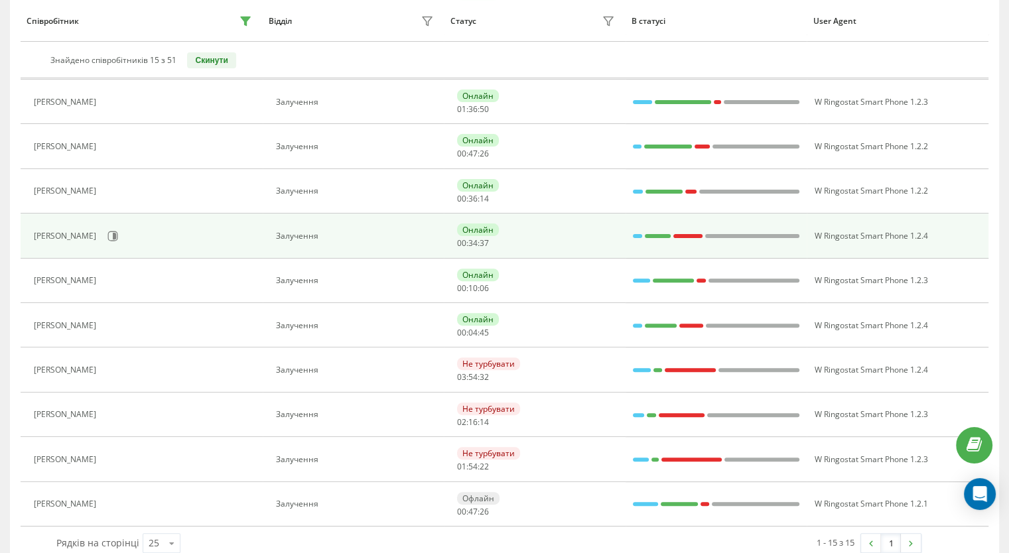
scroll to position [412, 0]
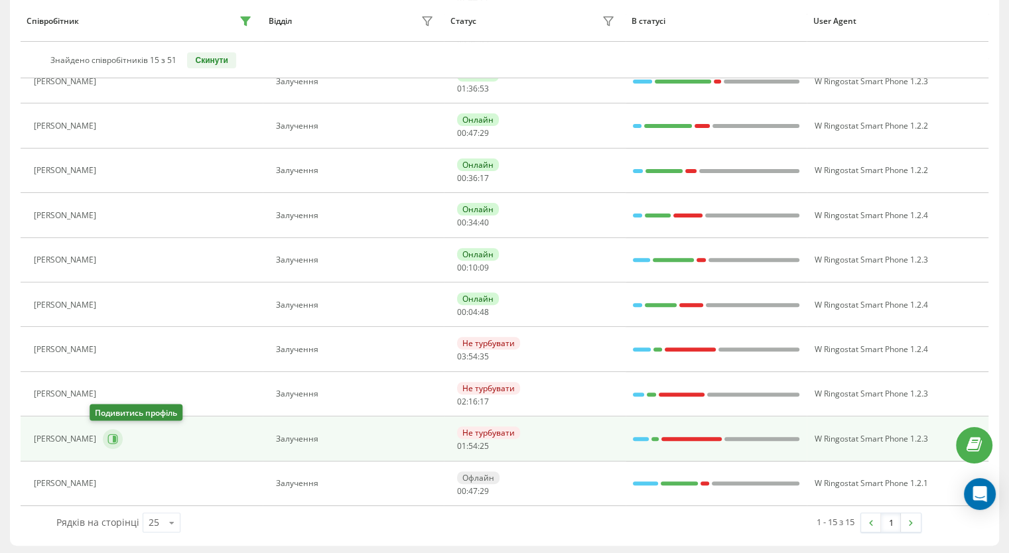
click at [108, 438] on icon at bounding box center [113, 439] width 10 height 10
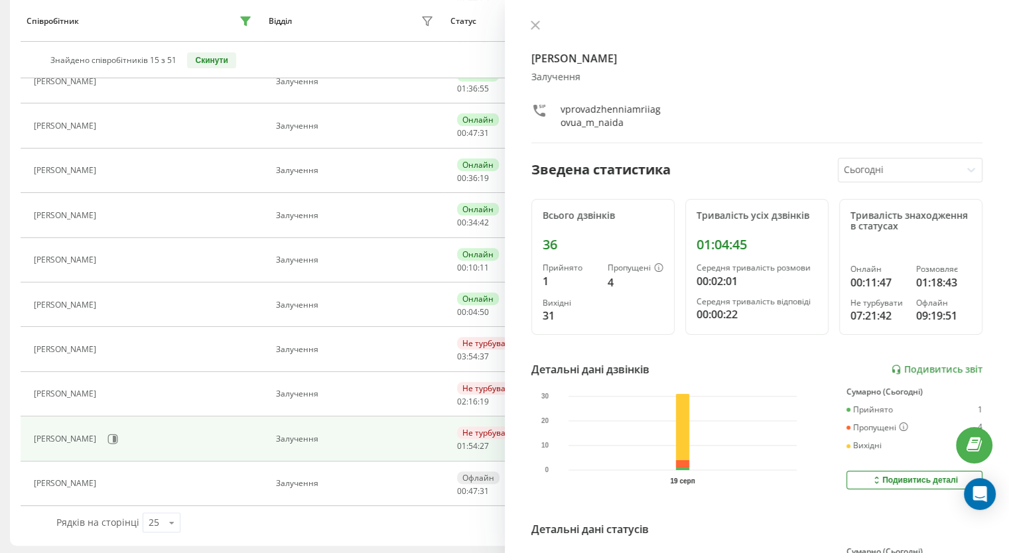
click at [539, 17] on div "Марія Найда Залучення vprovadzhenniamriiagovua_m_naida Зведена статистика Сього…" at bounding box center [757, 276] width 505 height 553
click at [533, 21] on icon at bounding box center [535, 25] width 9 height 9
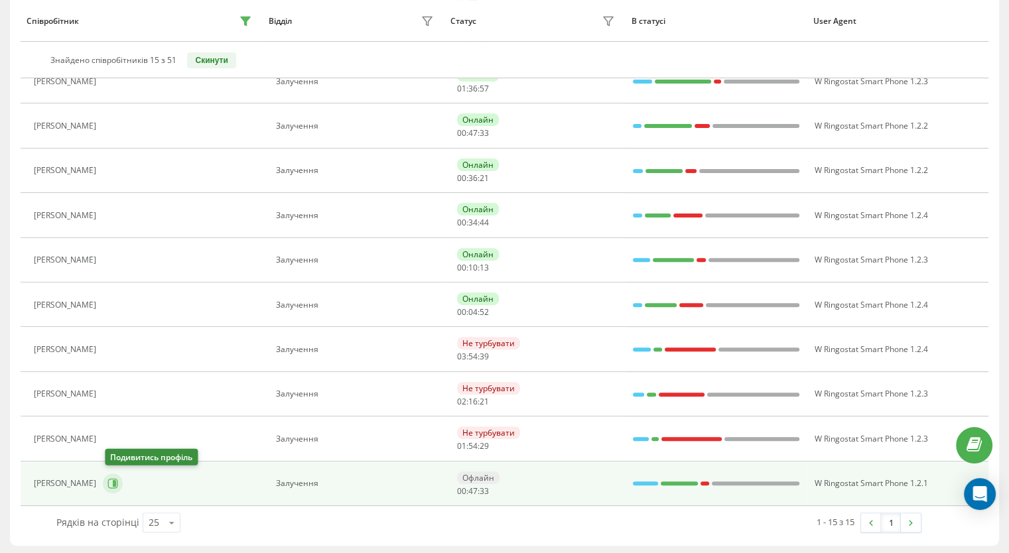
click at [111, 485] on icon at bounding box center [112, 483] width 11 height 11
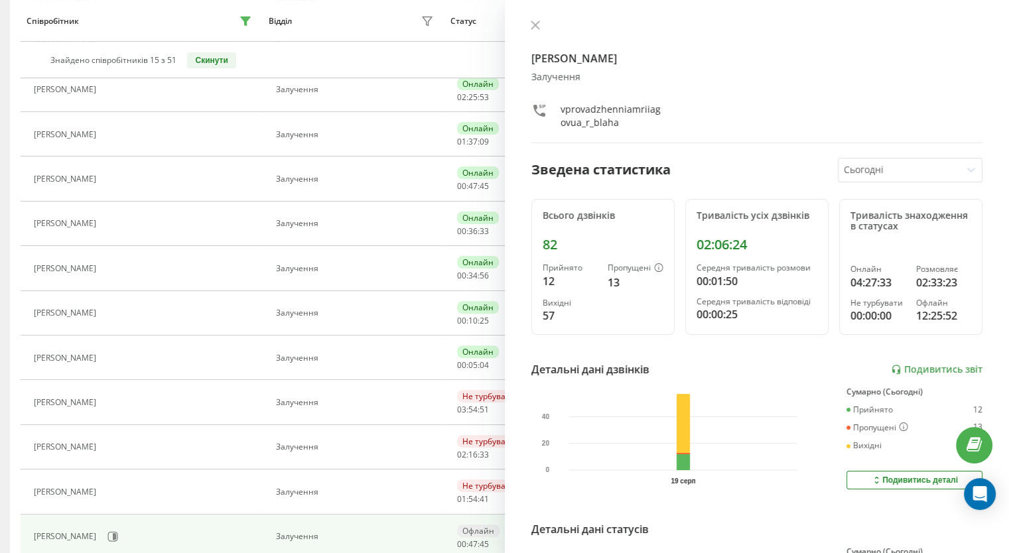
scroll to position [213, 0]
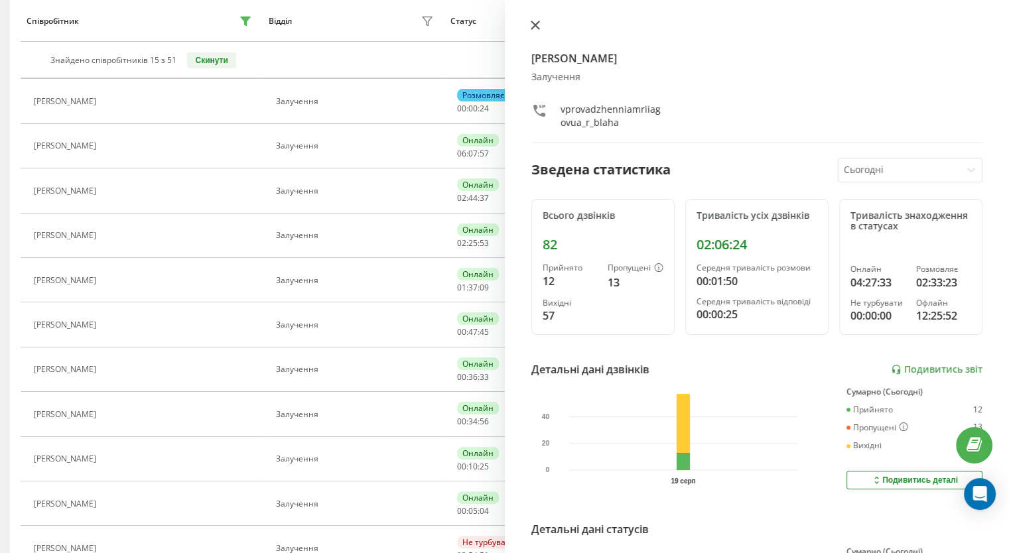
click at [536, 25] on icon at bounding box center [535, 25] width 8 height 8
